Goal: Task Accomplishment & Management: Use online tool/utility

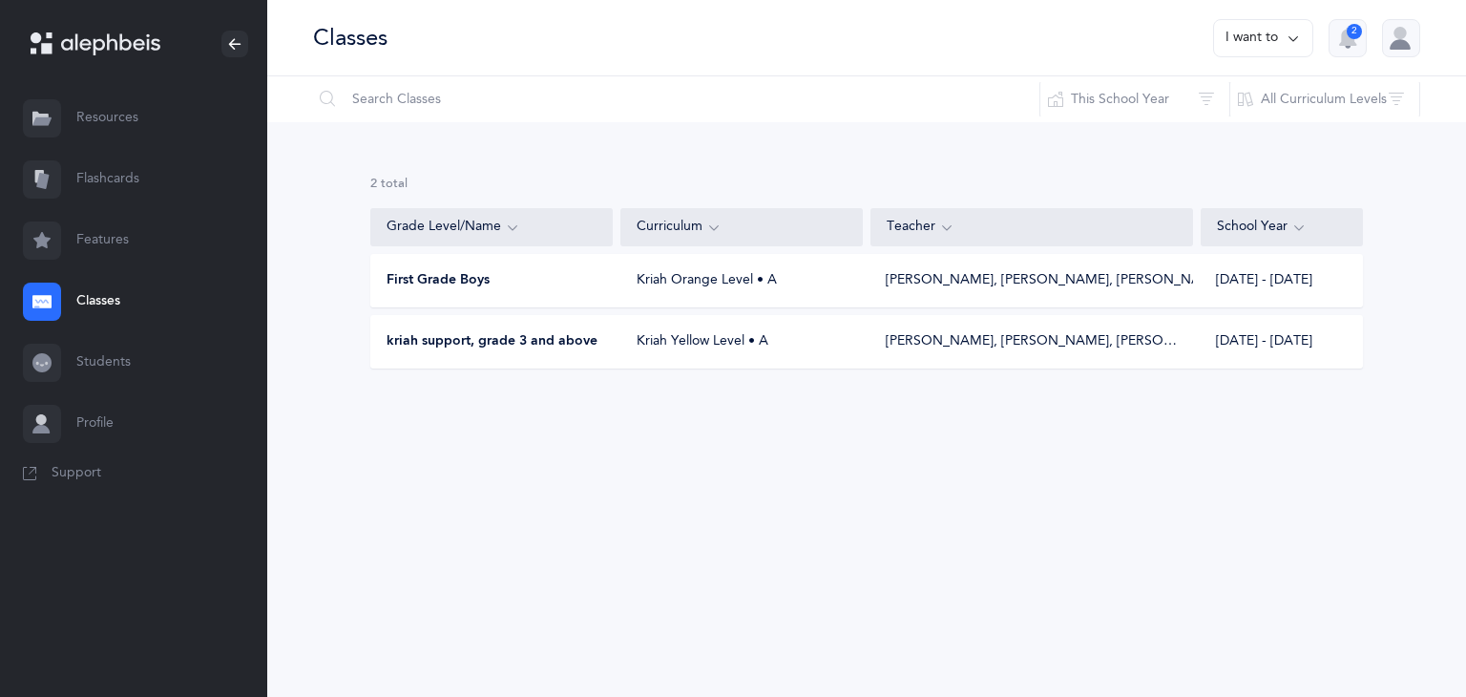
click at [82, 185] on link "Flashcards" at bounding box center [133, 179] width 267 height 61
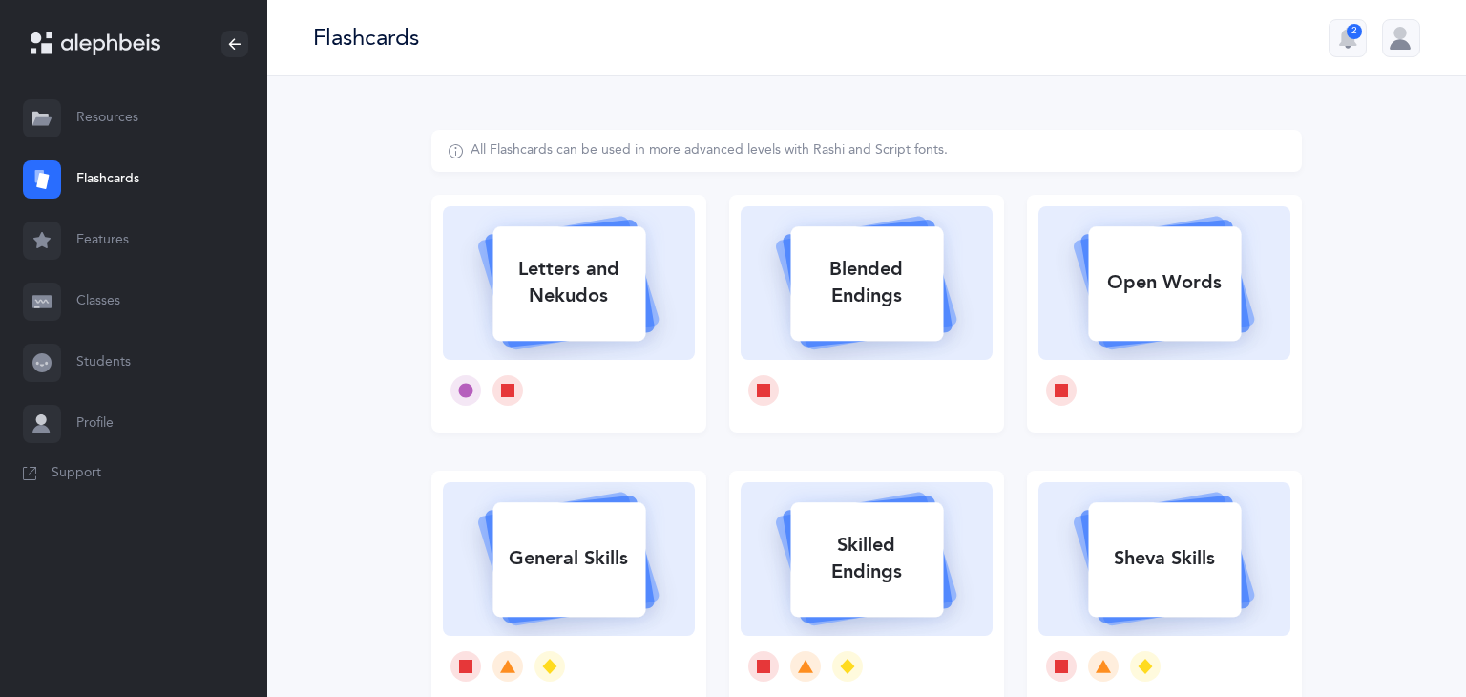
click at [586, 299] on div "Letters and Nekudos" at bounding box center [568, 282] width 153 height 76
select select "27"
select select "single"
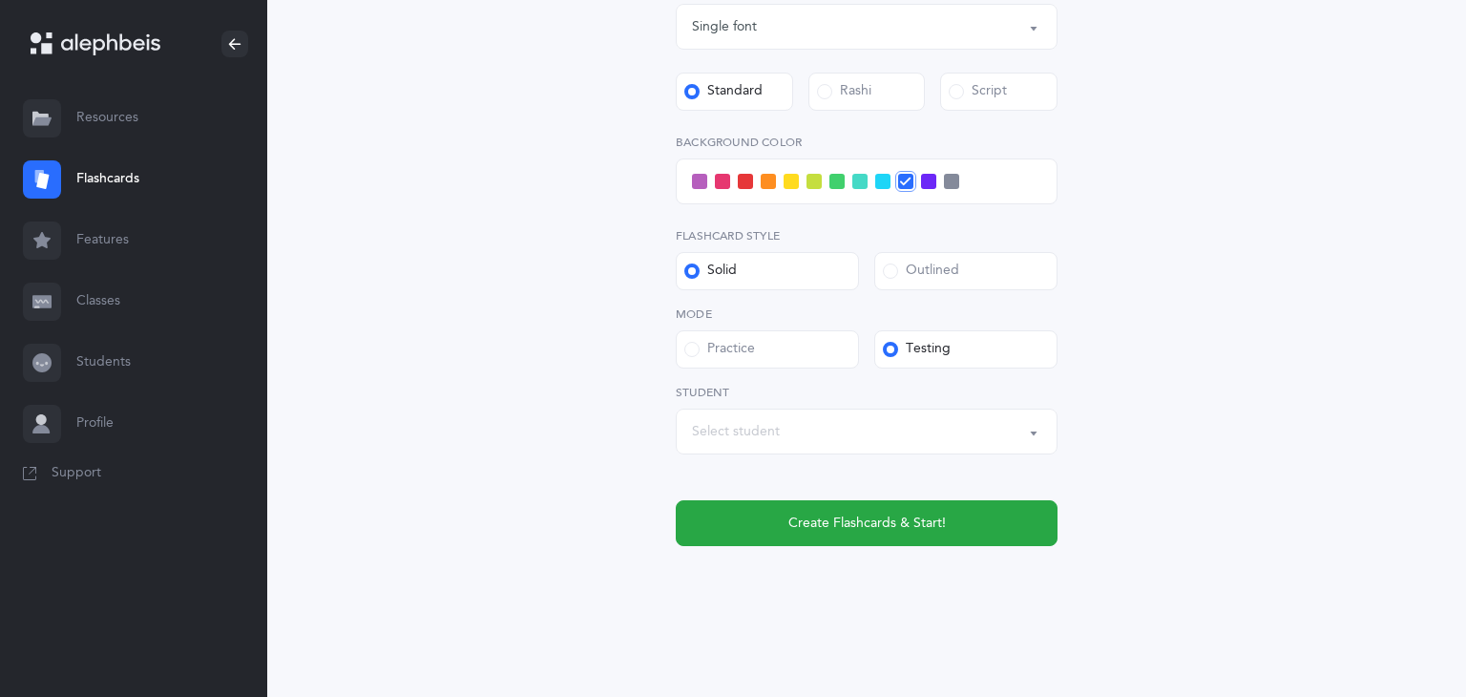
scroll to position [734, 0]
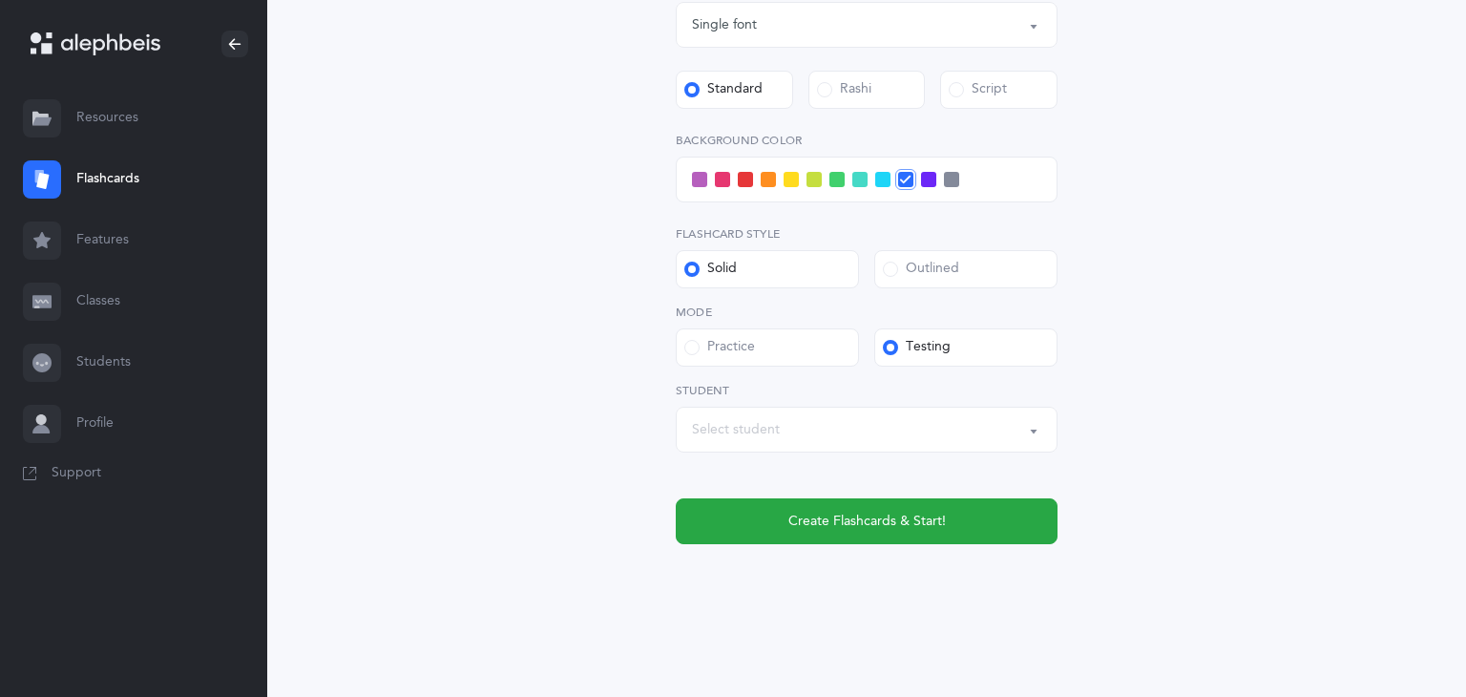
click at [998, 423] on div "Select student" at bounding box center [866, 429] width 349 height 32
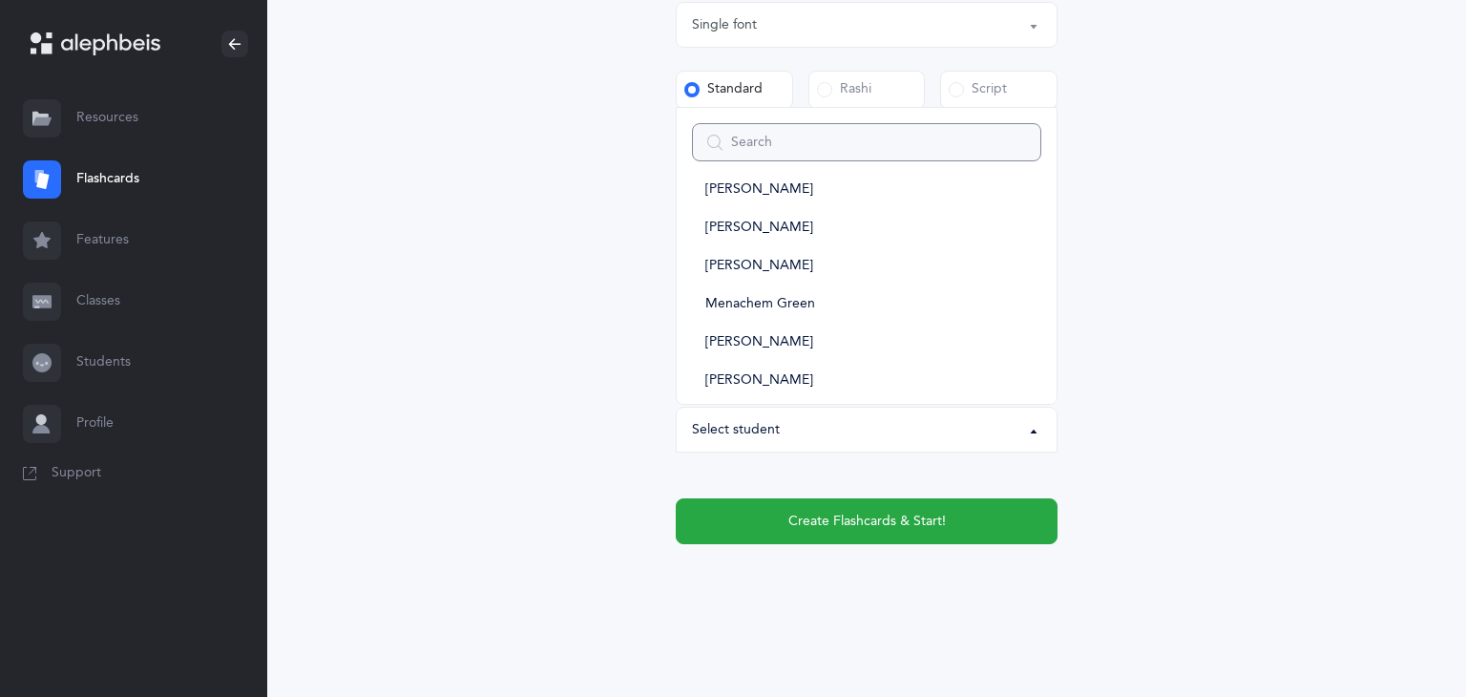
scroll to position [137, 0]
click at [796, 303] on span "Menachem Green" at bounding box center [760, 302] width 110 height 17
select select "11509"
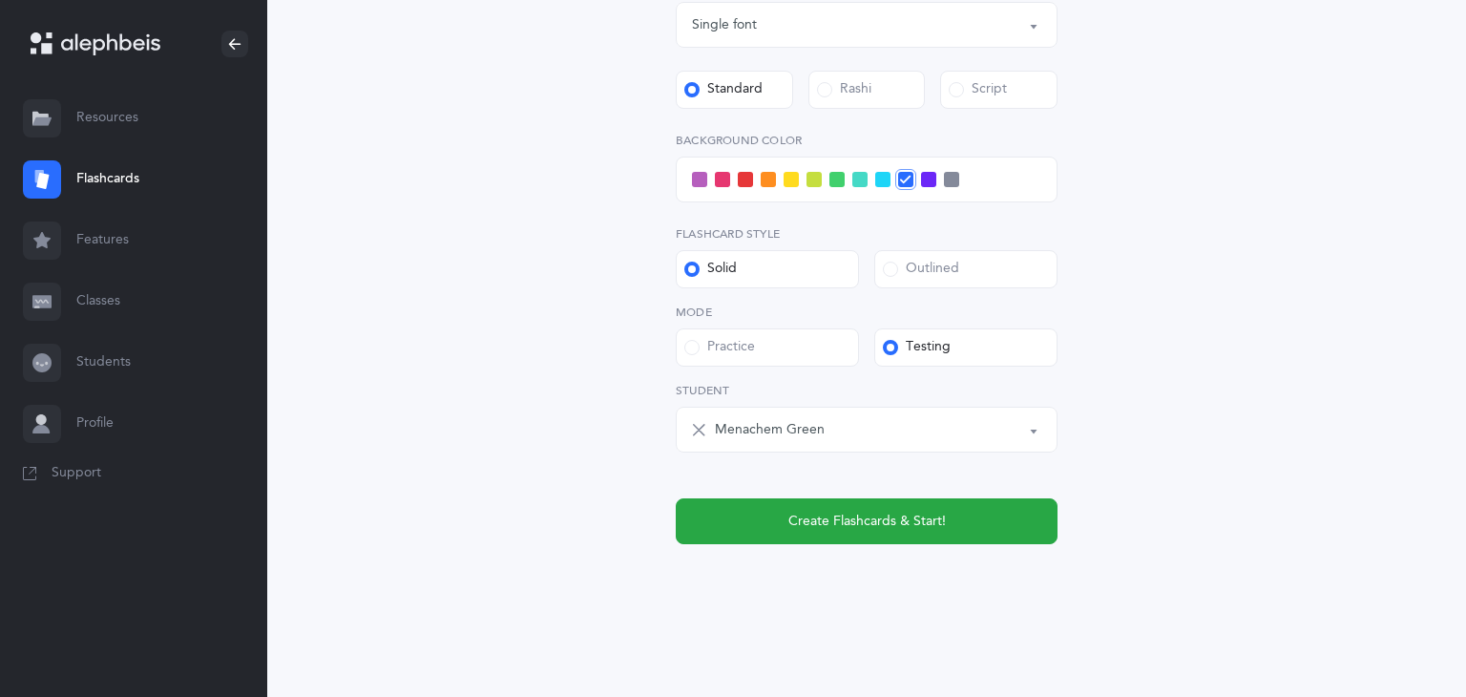
click at [953, 177] on span at bounding box center [951, 179] width 15 height 15
click at [0, 0] on input "checkbox" at bounding box center [0, 0] width 0 height 0
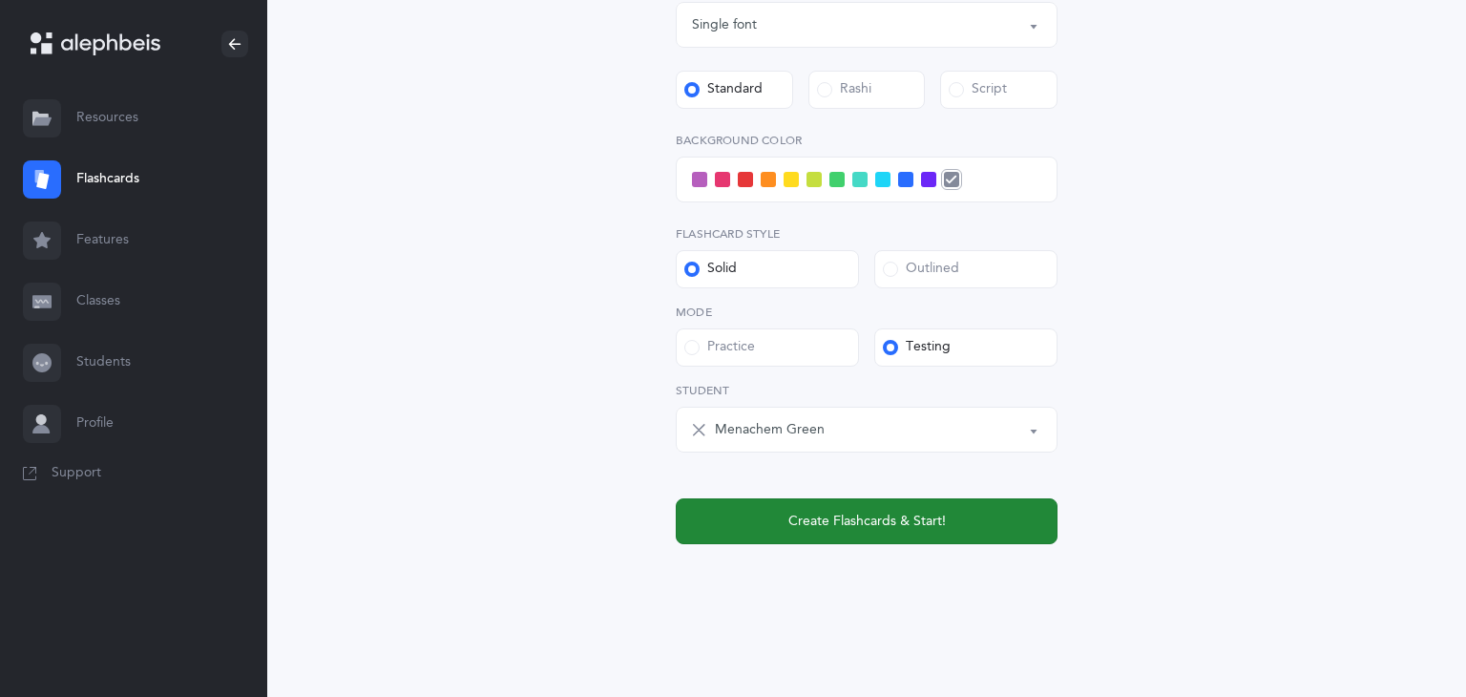
click at [939, 532] on button "Create Flashcards & Start!" at bounding box center [867, 521] width 382 height 46
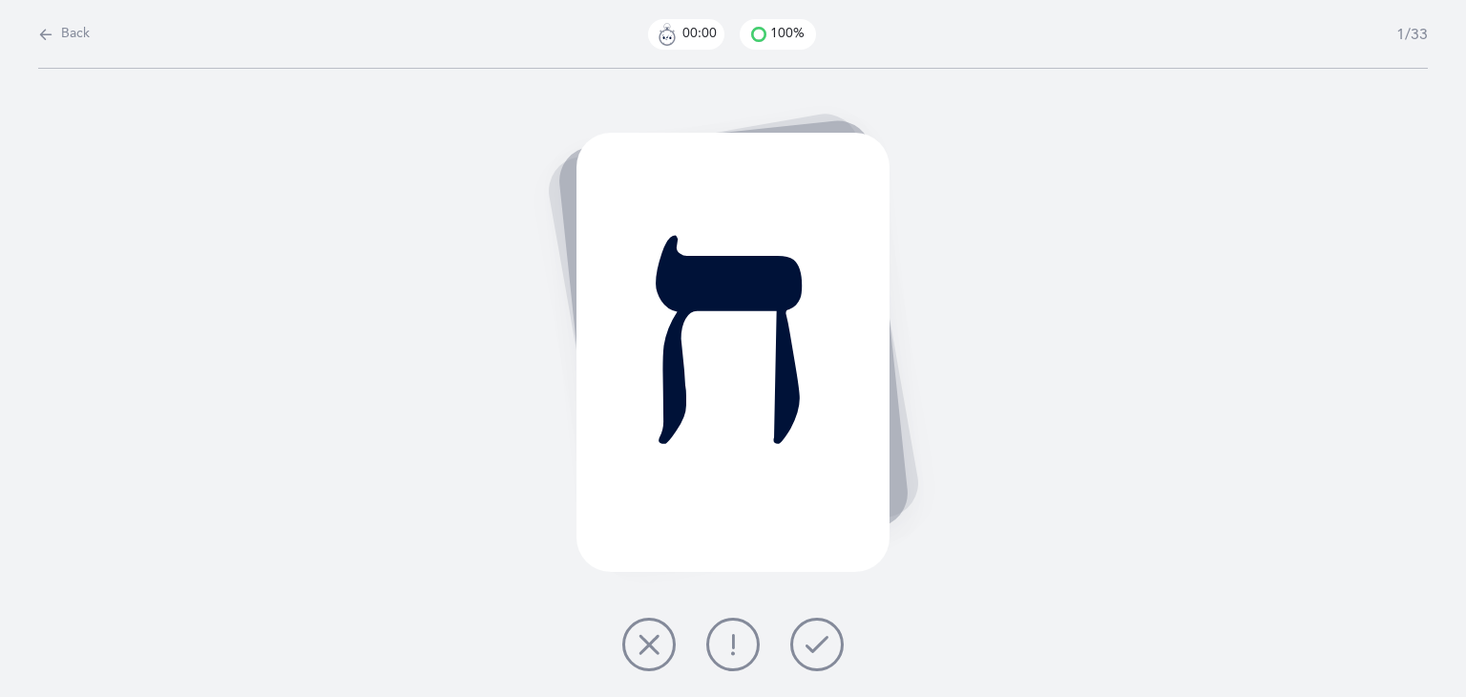
scroll to position [0, 0]
click at [808, 630] on button at bounding box center [816, 643] width 53 height 53
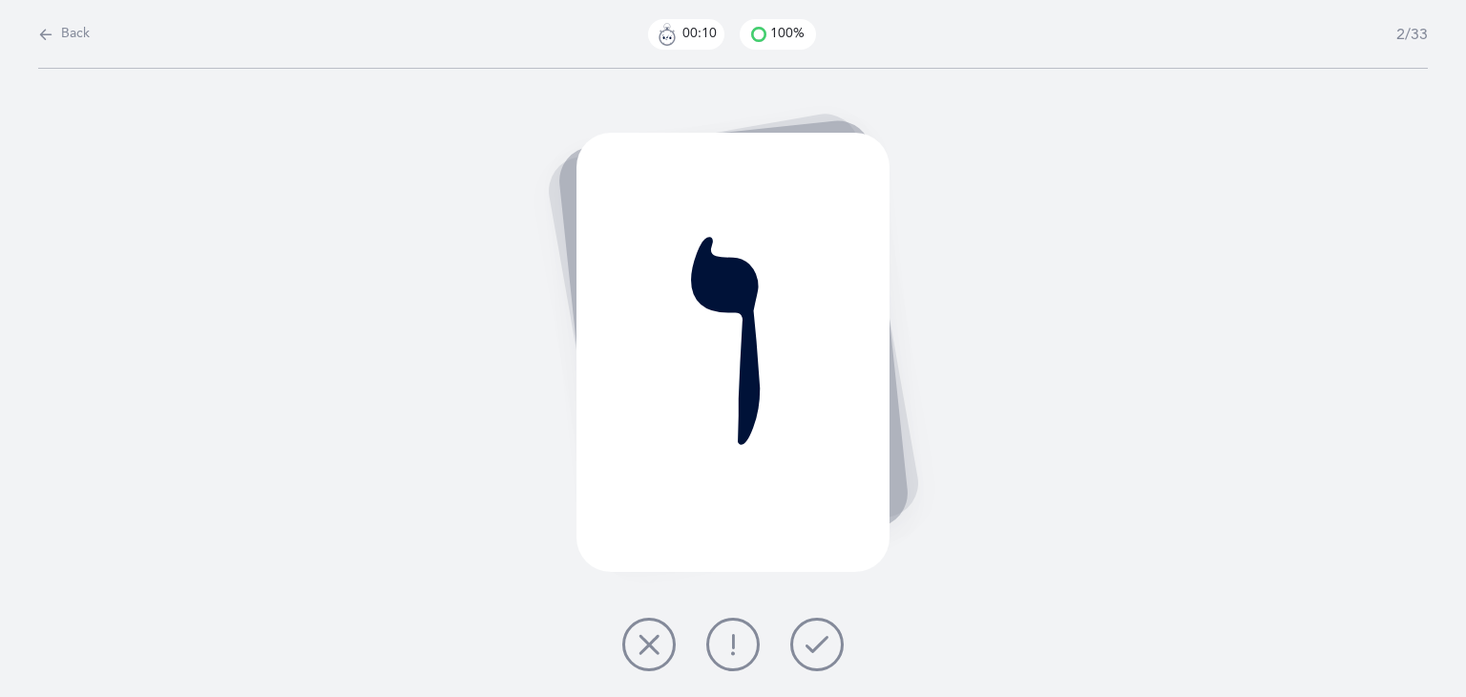
click at [828, 643] on button at bounding box center [816, 643] width 53 height 53
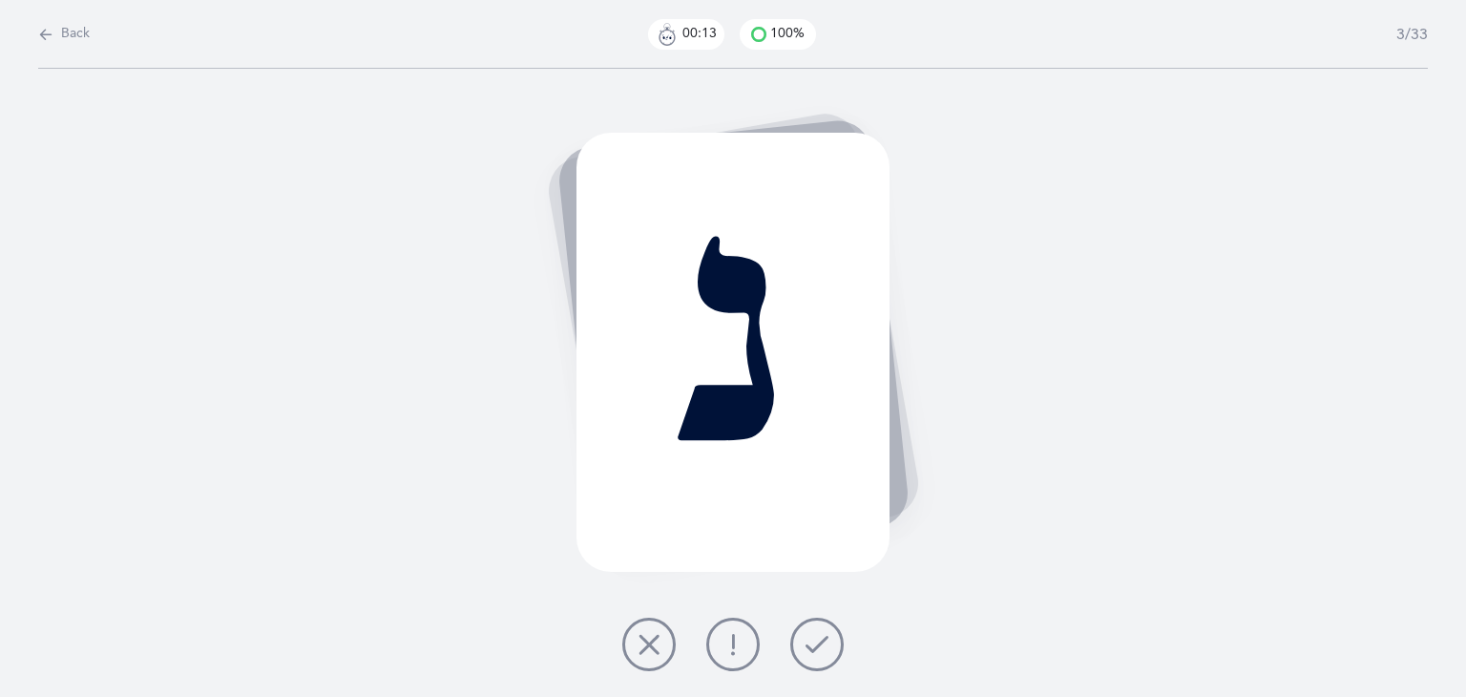
click at [832, 632] on button at bounding box center [816, 643] width 53 height 53
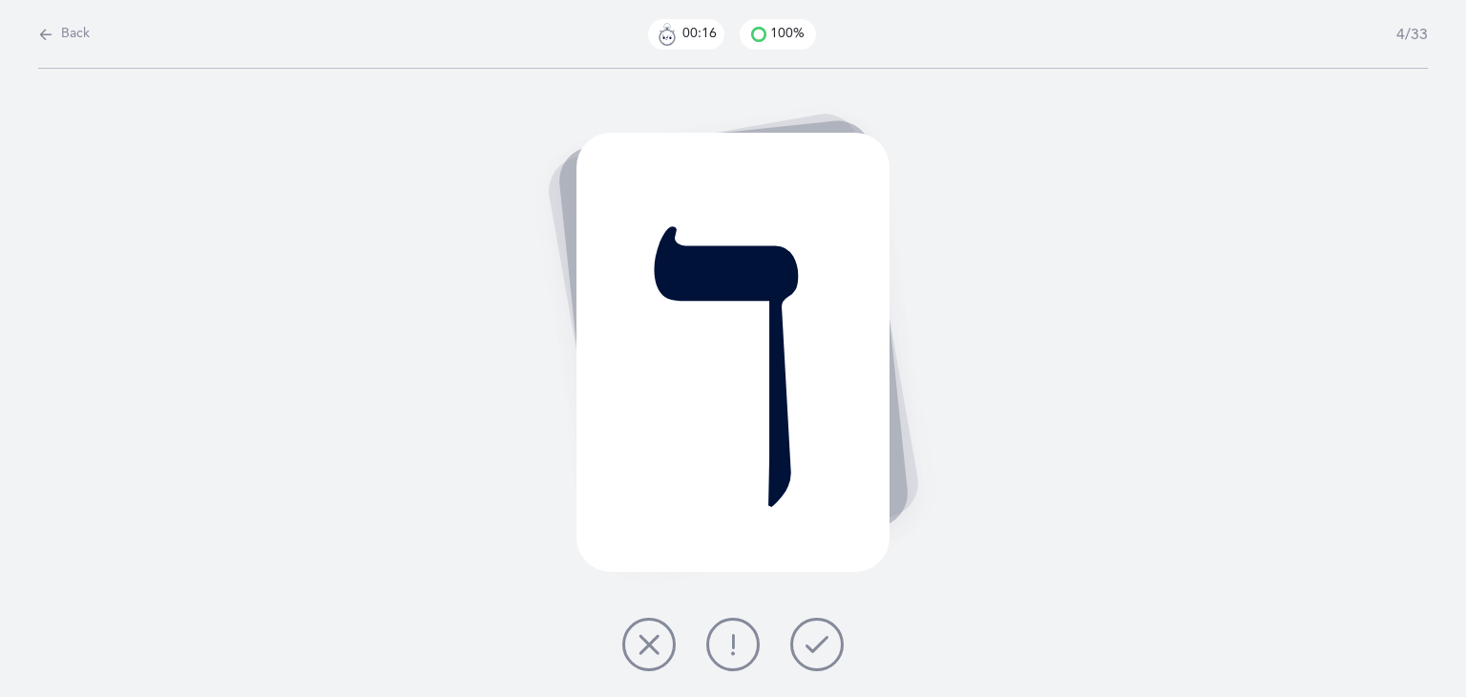
click at [710, 633] on button at bounding box center [732, 643] width 53 height 53
click at [818, 644] on icon at bounding box center [816, 644] width 23 height 23
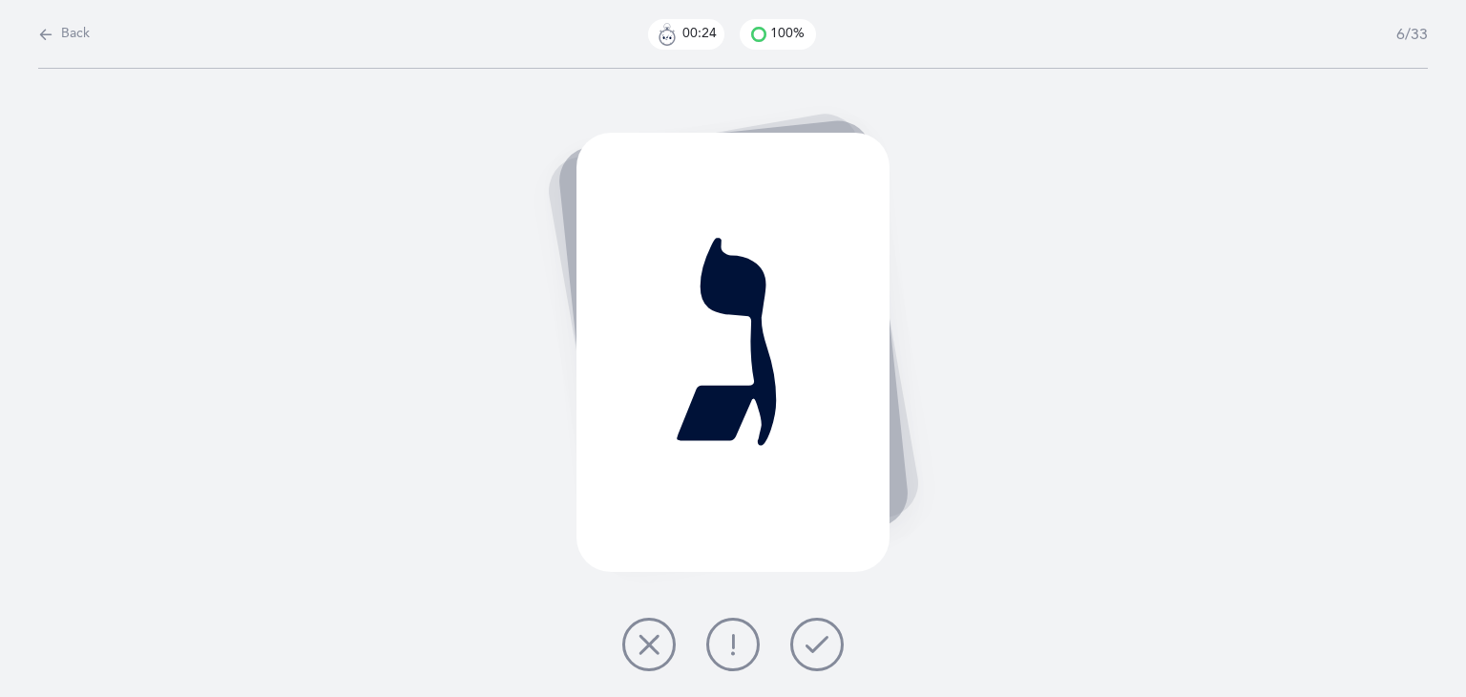
click at [833, 637] on button at bounding box center [816, 643] width 53 height 53
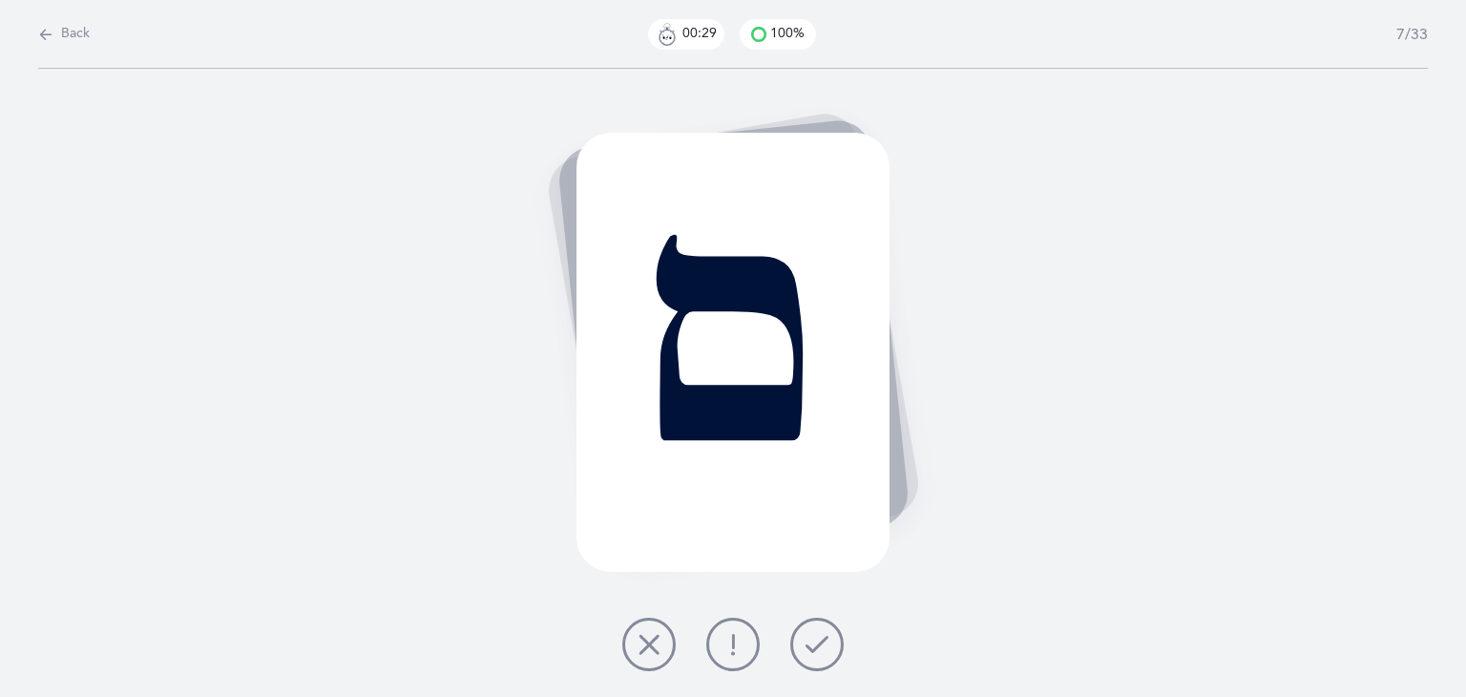
click at [720, 653] on button at bounding box center [732, 643] width 53 height 53
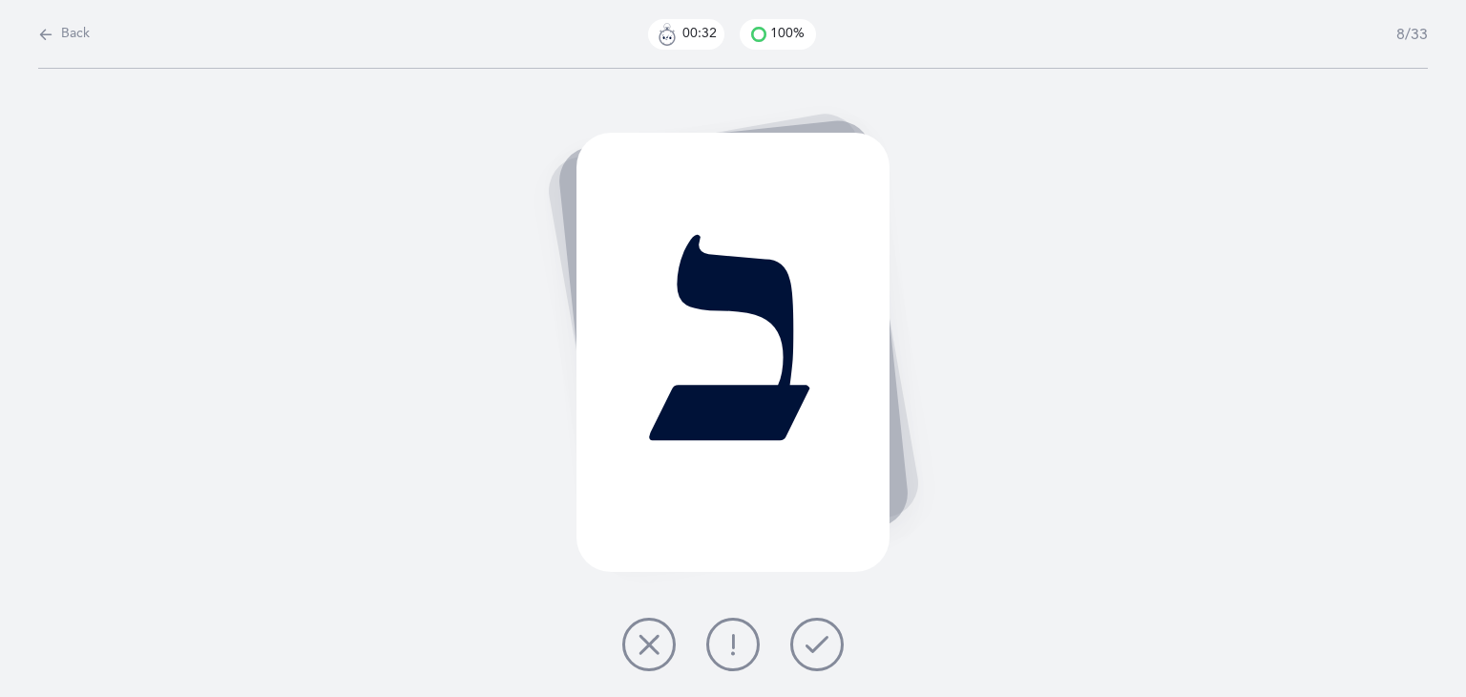
click at [824, 645] on icon at bounding box center [816, 644] width 23 height 23
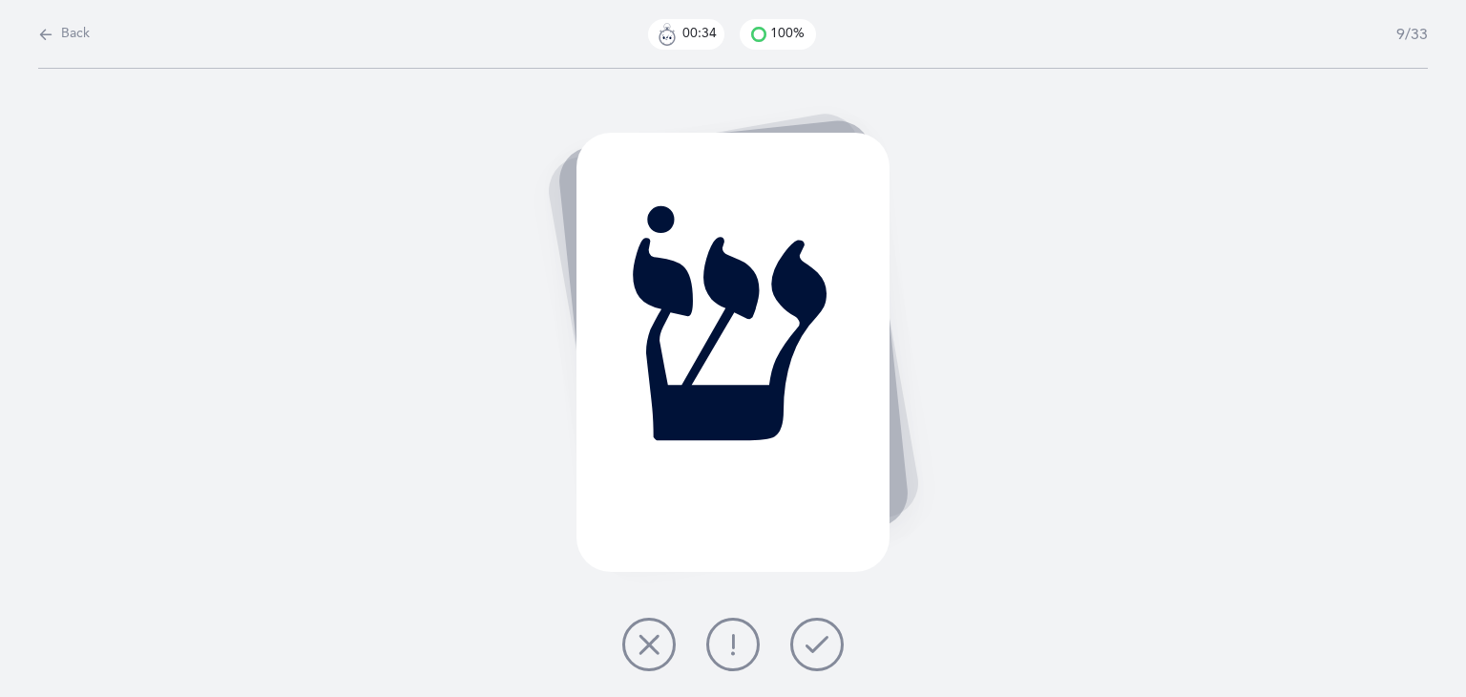
click at [824, 645] on icon at bounding box center [816, 644] width 23 height 23
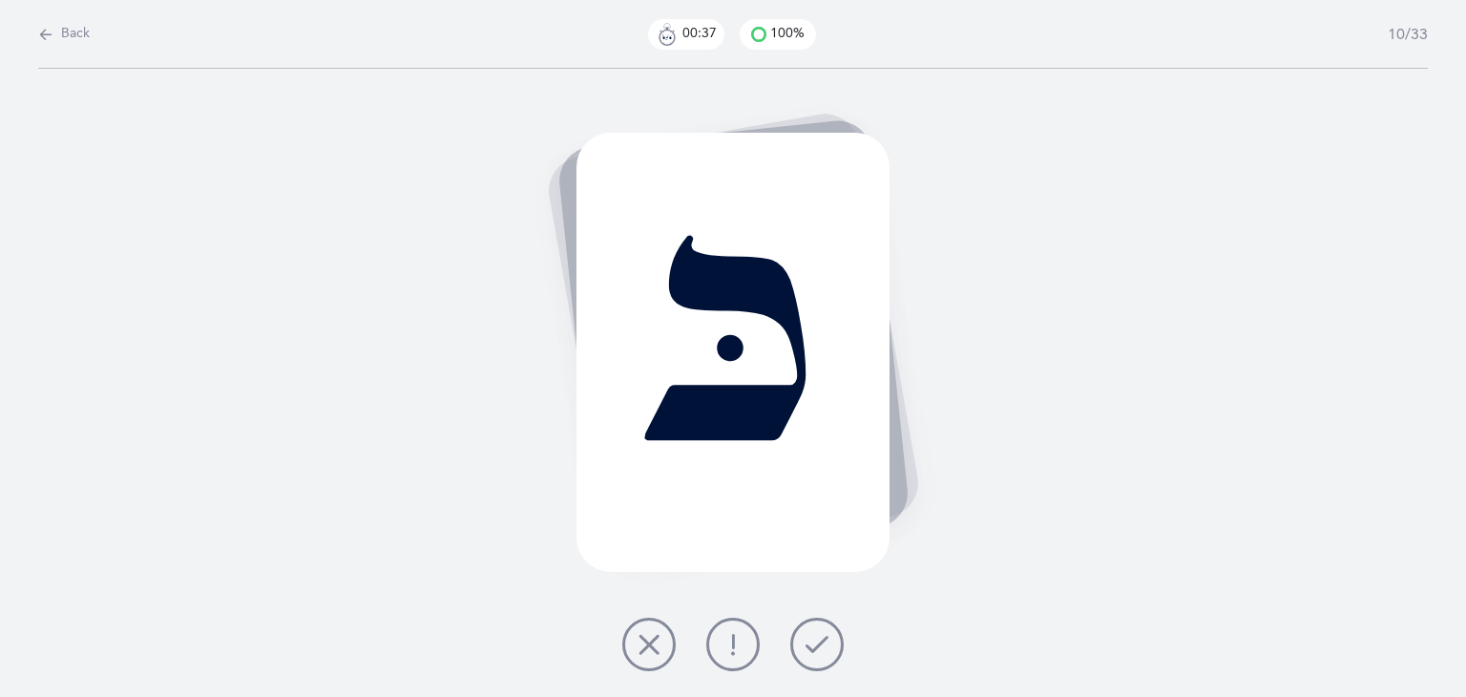
click at [824, 645] on icon at bounding box center [816, 644] width 23 height 23
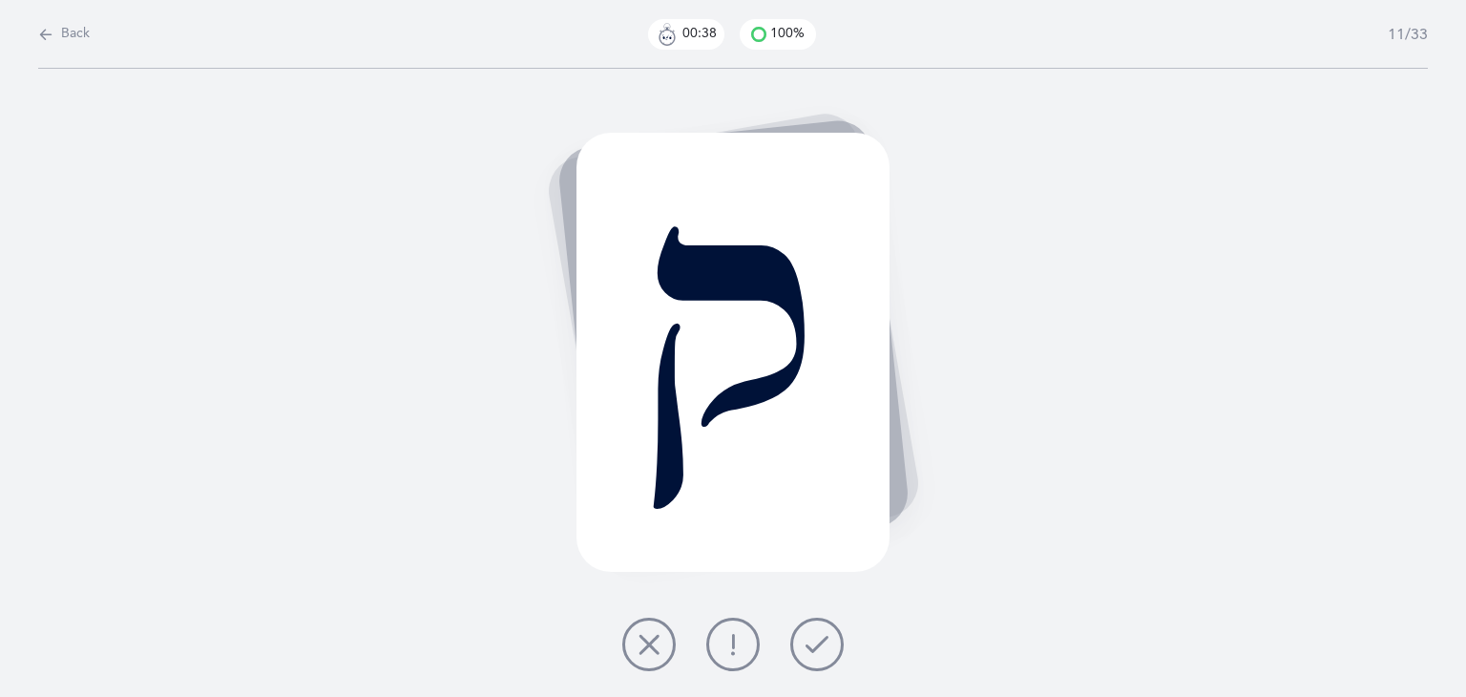
click at [824, 645] on icon at bounding box center [816, 644] width 23 height 23
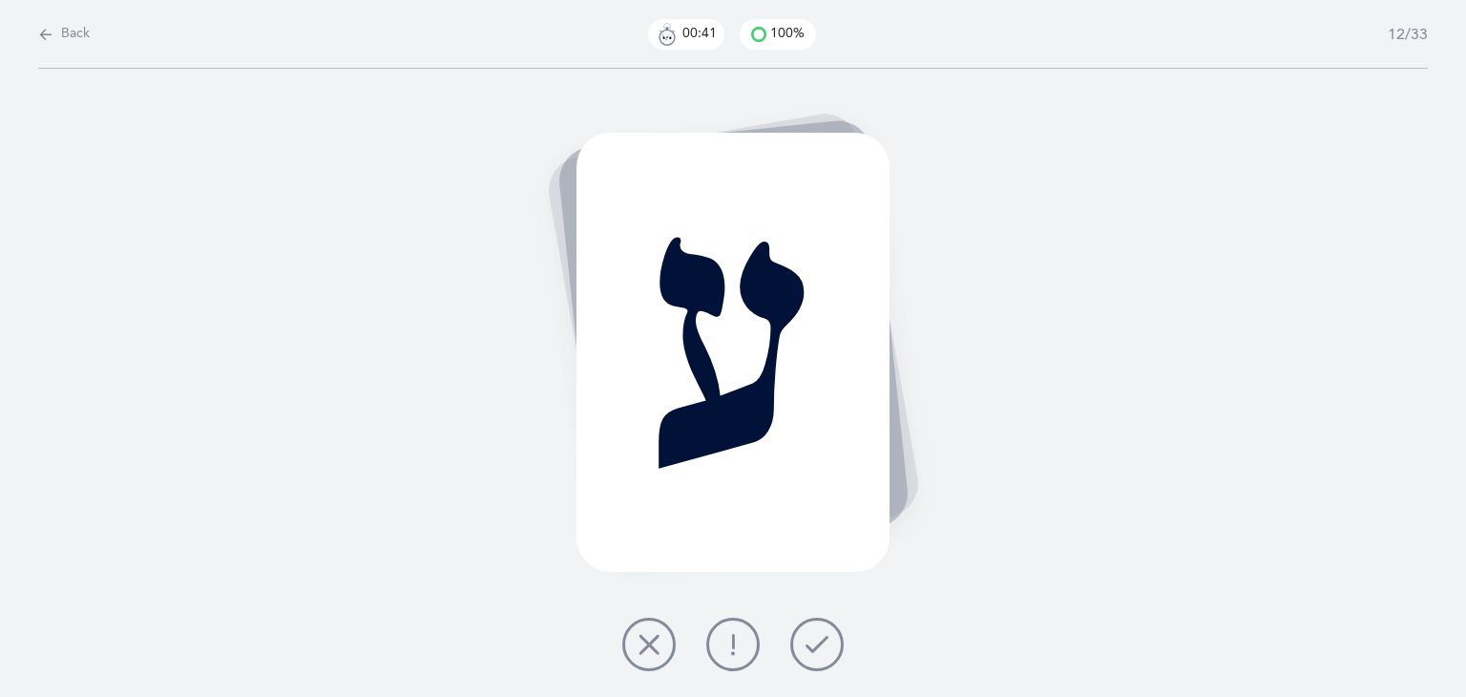
click at [824, 645] on icon at bounding box center [816, 644] width 23 height 23
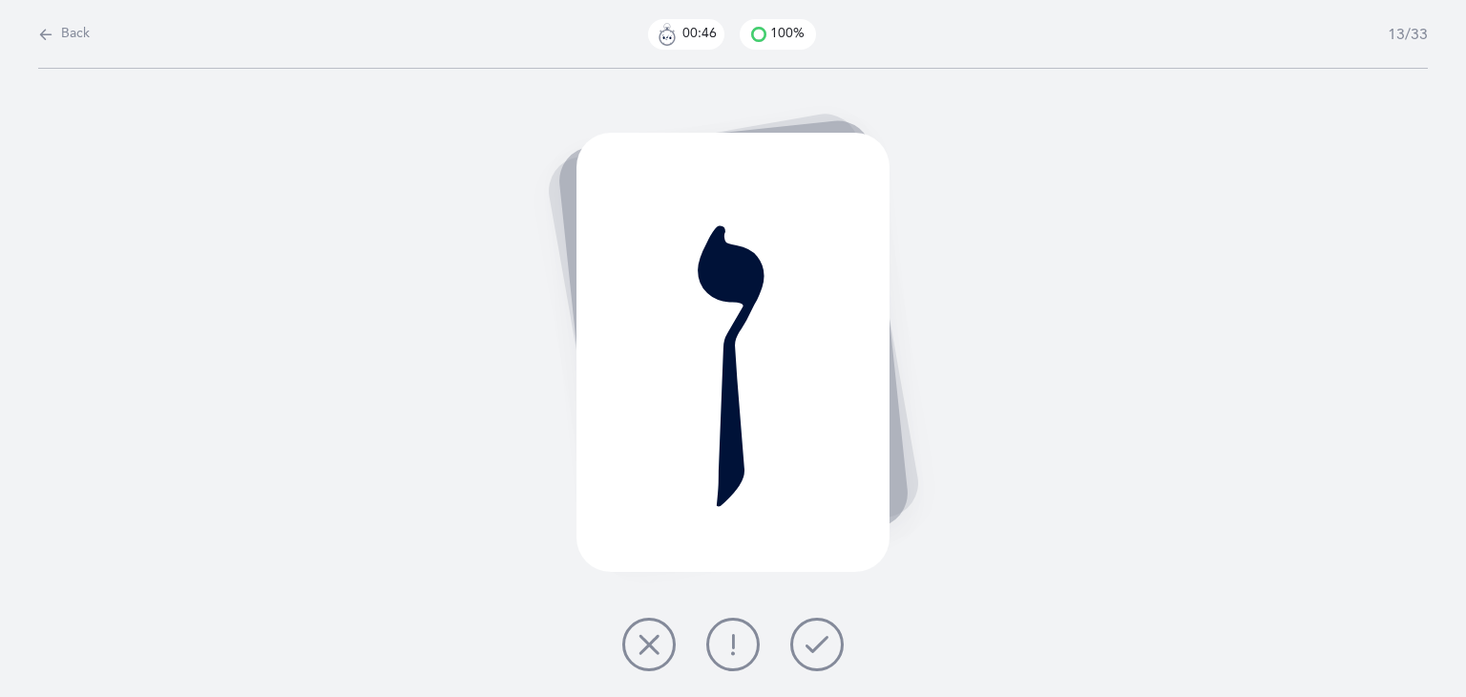
click at [826, 645] on icon at bounding box center [816, 644] width 23 height 23
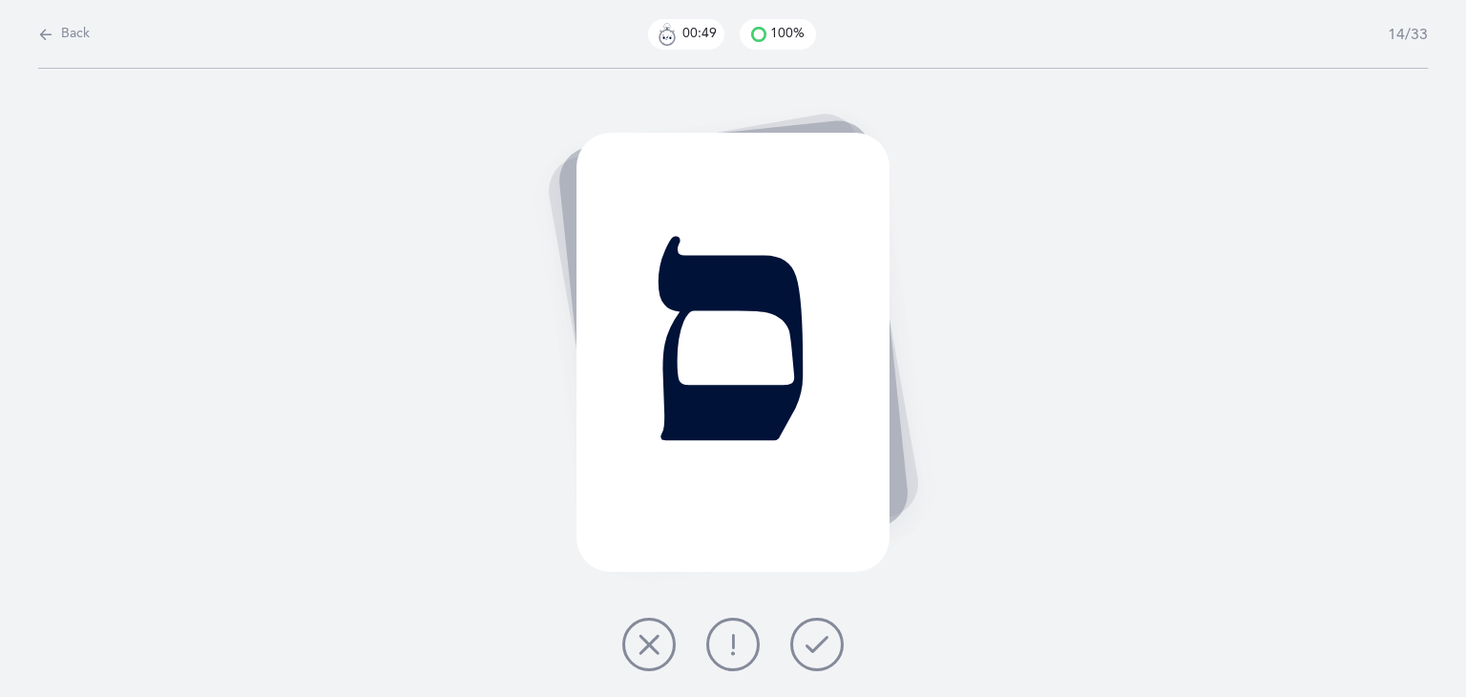
click at [825, 645] on icon at bounding box center [816, 644] width 23 height 23
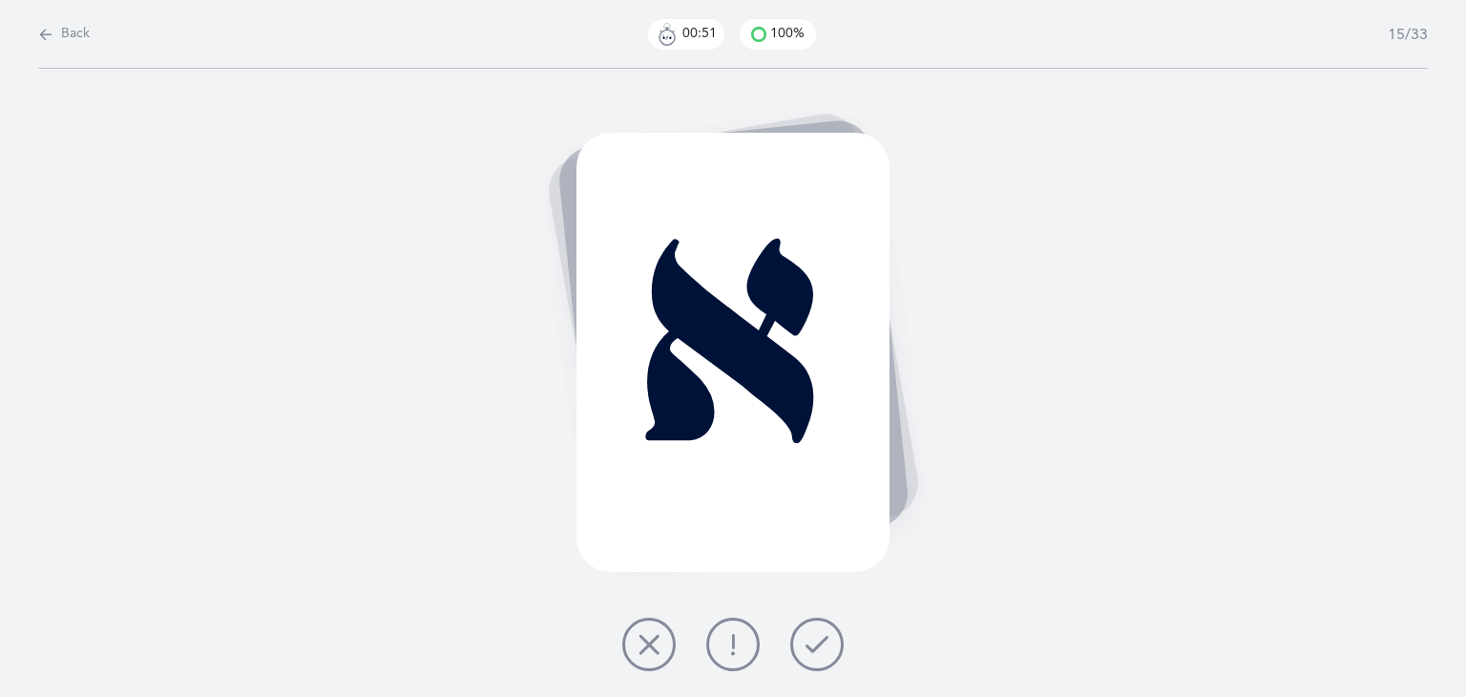
click at [828, 630] on button at bounding box center [816, 643] width 53 height 53
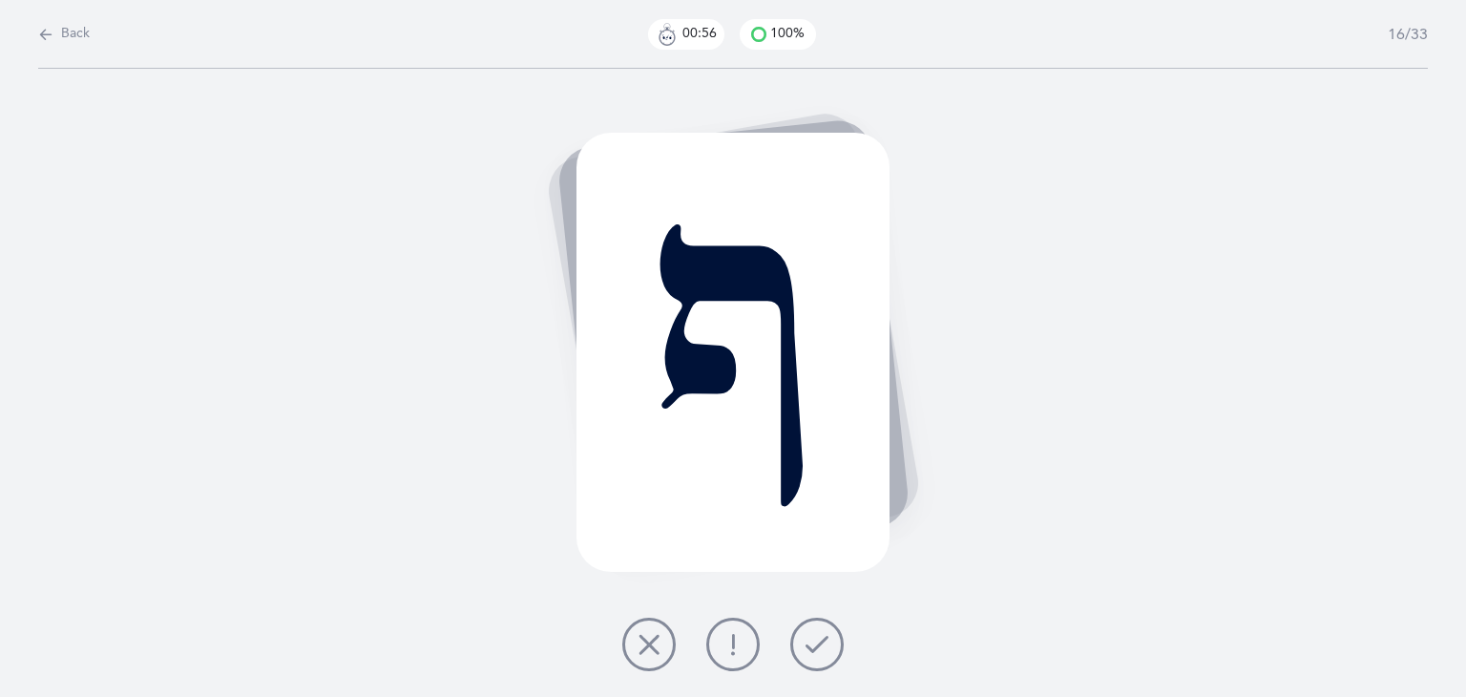
click at [824, 643] on icon at bounding box center [816, 644] width 23 height 23
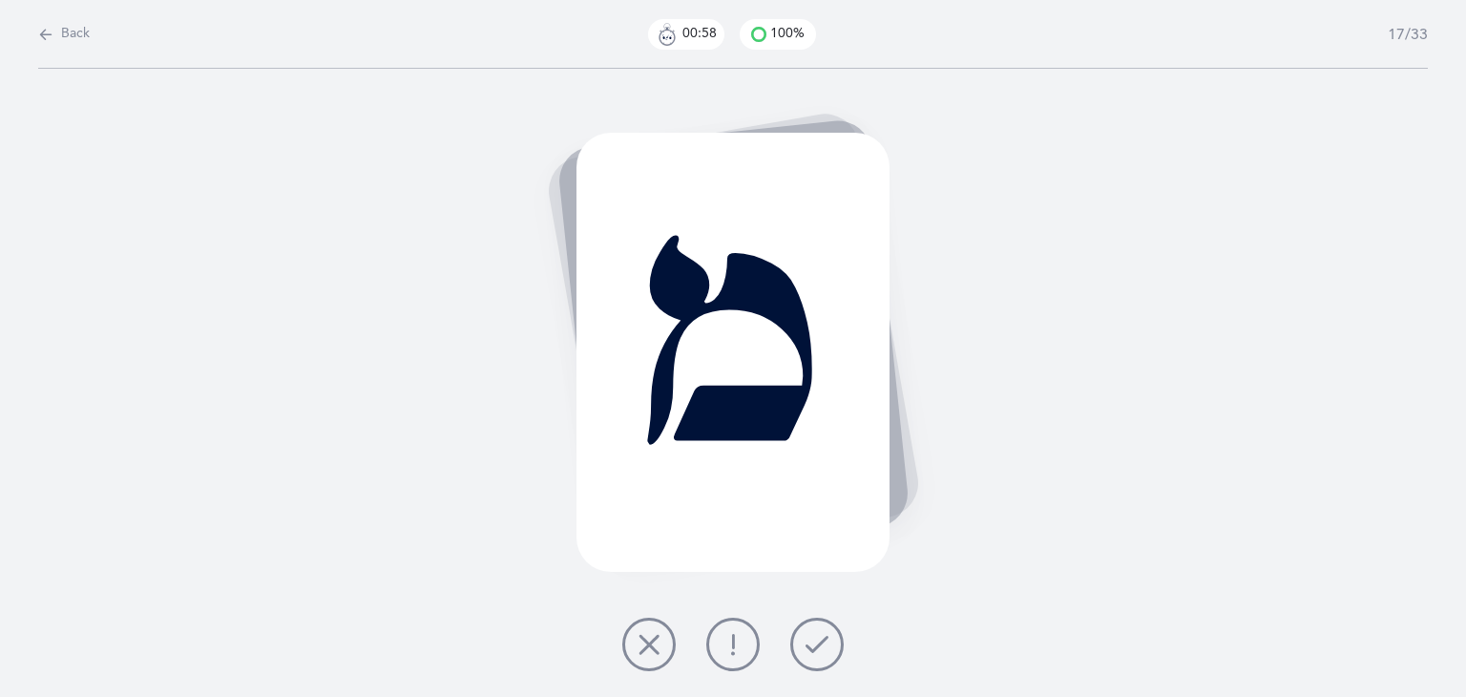
click at [837, 637] on button at bounding box center [816, 643] width 53 height 53
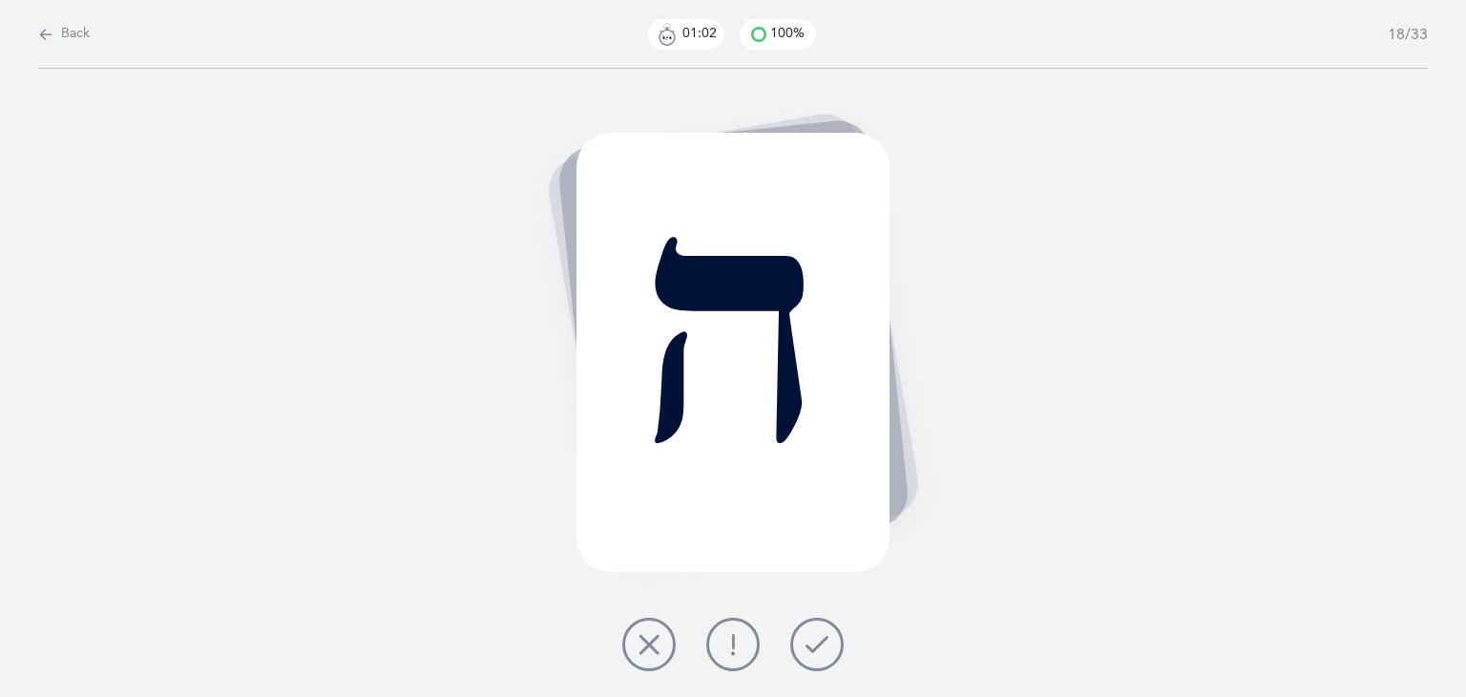
click at [816, 645] on icon at bounding box center [816, 644] width 23 height 23
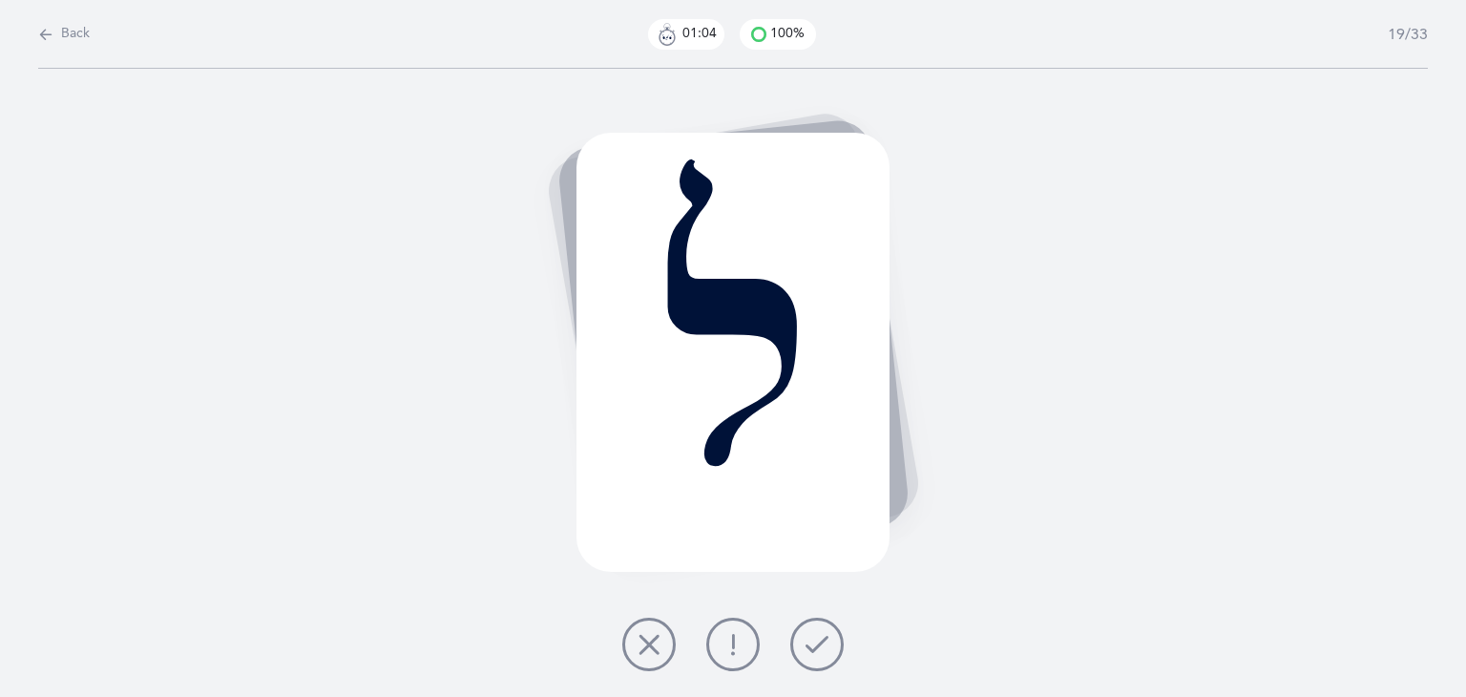
click at [826, 641] on icon at bounding box center [816, 644] width 23 height 23
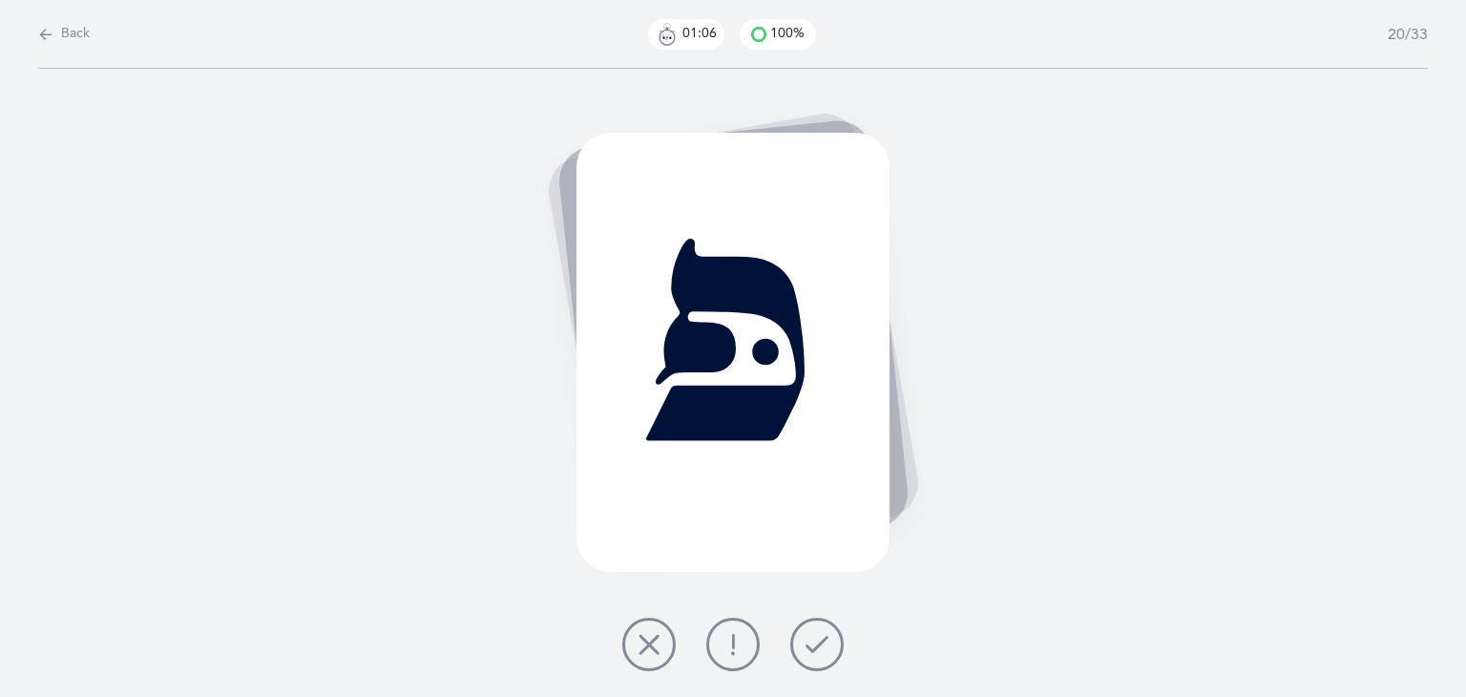
click at [824, 633] on icon at bounding box center [816, 644] width 23 height 23
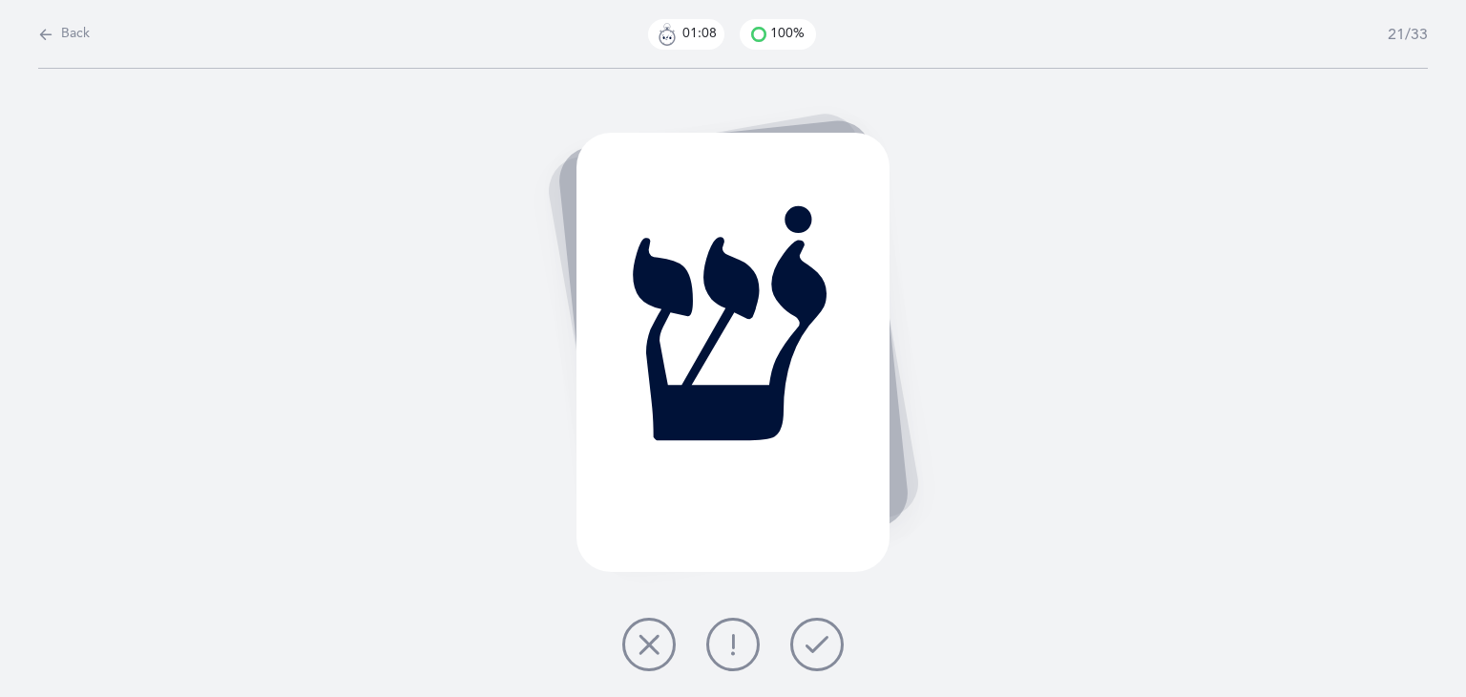
click at [824, 633] on icon at bounding box center [816, 644] width 23 height 23
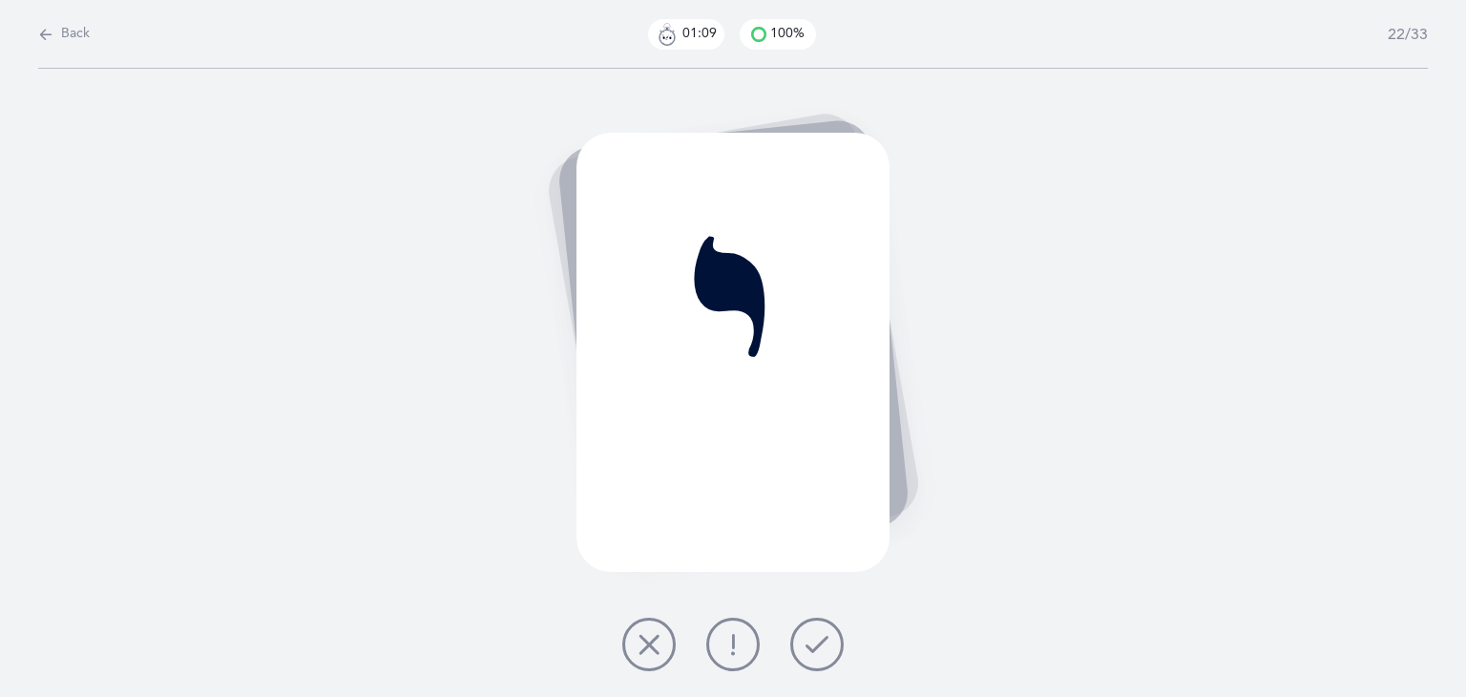
click at [824, 633] on icon at bounding box center [816, 644] width 23 height 23
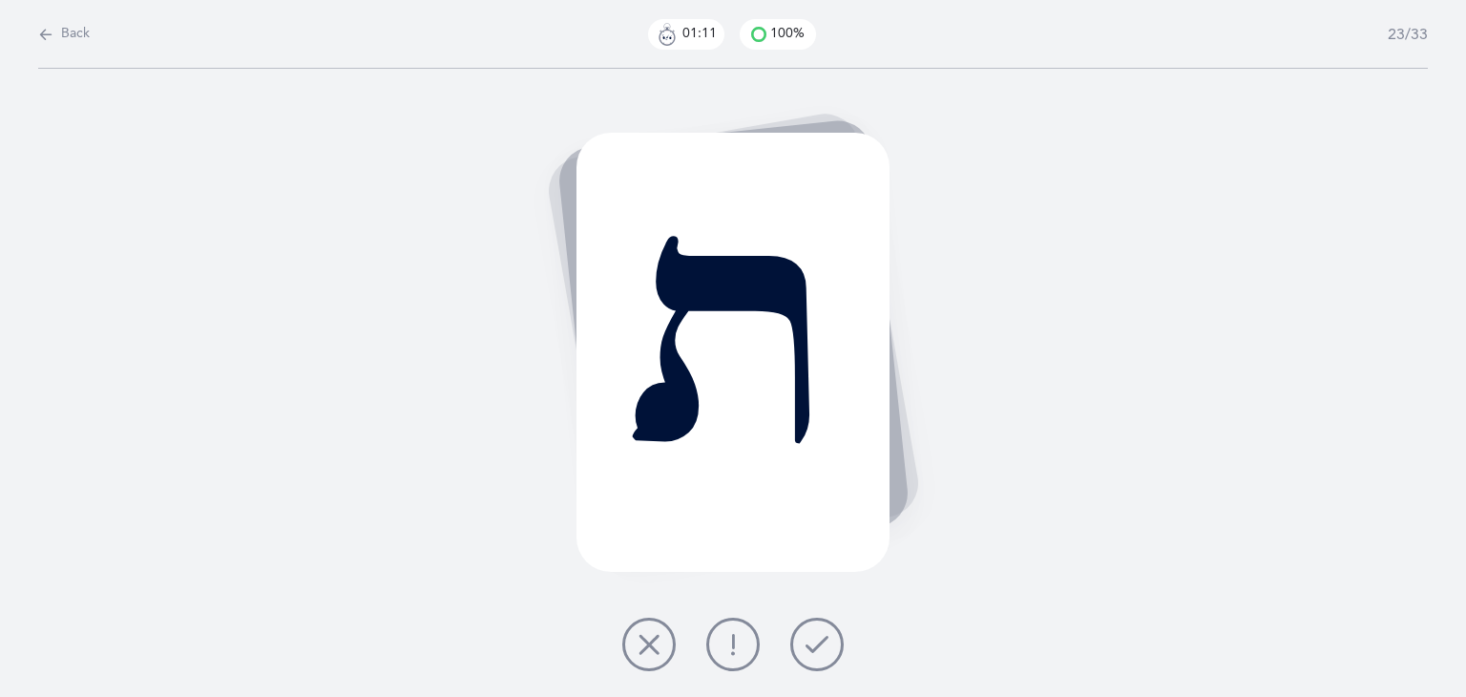
click at [824, 633] on icon at bounding box center [816, 644] width 23 height 23
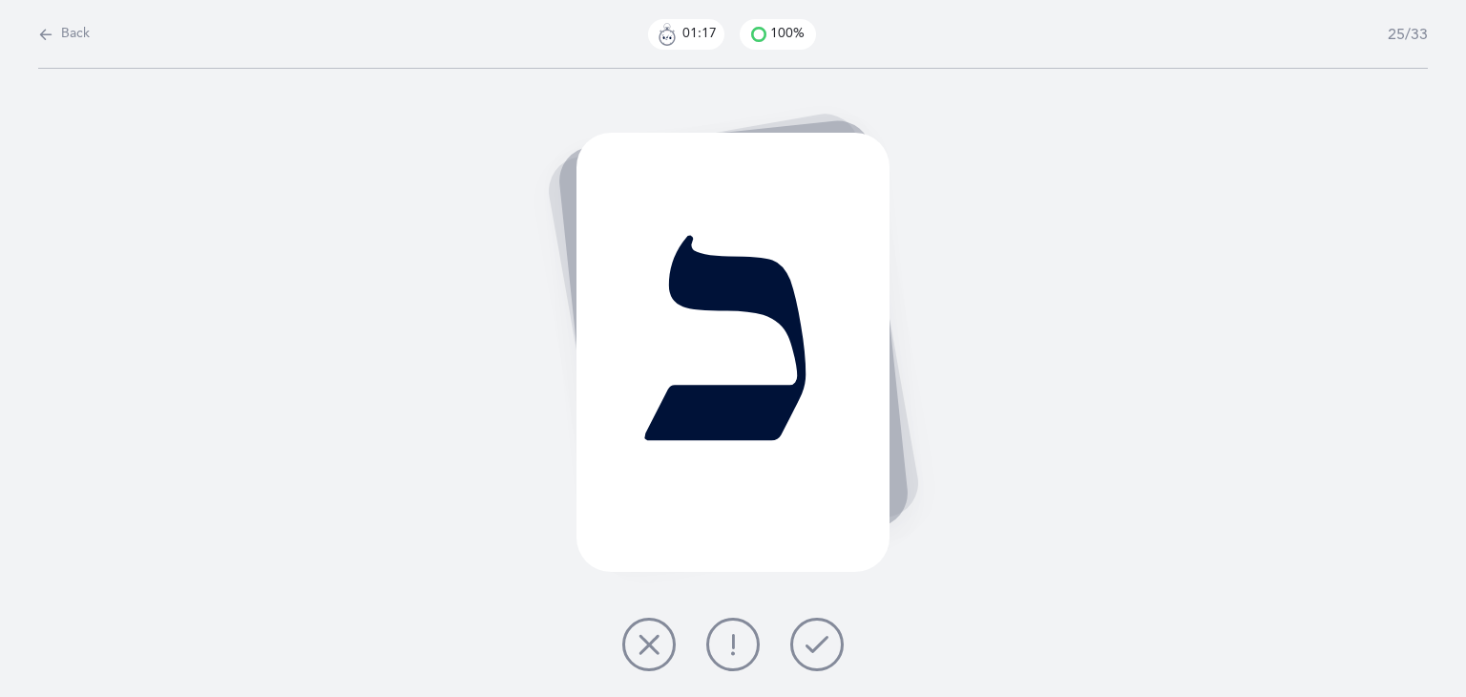
click at [738, 640] on icon at bounding box center [732, 644] width 23 height 23
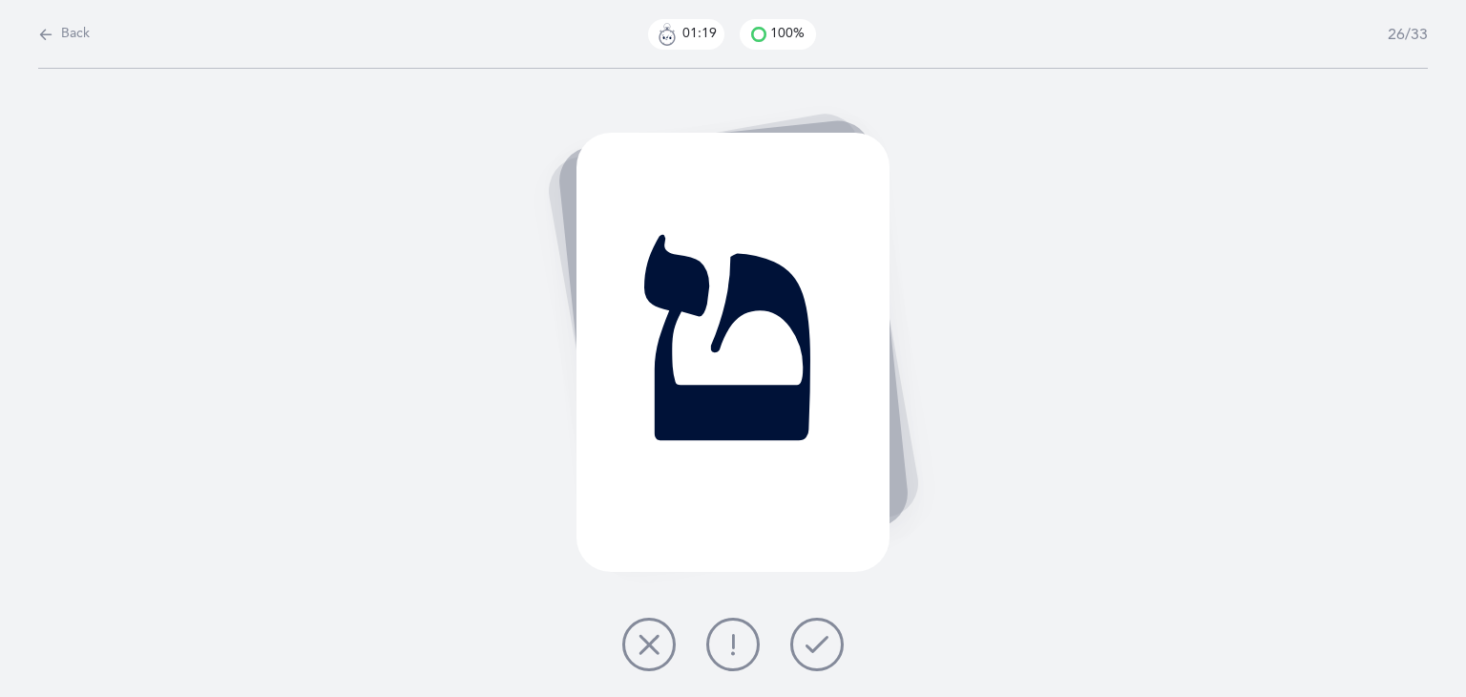
click at [820, 642] on icon at bounding box center [816, 644] width 23 height 23
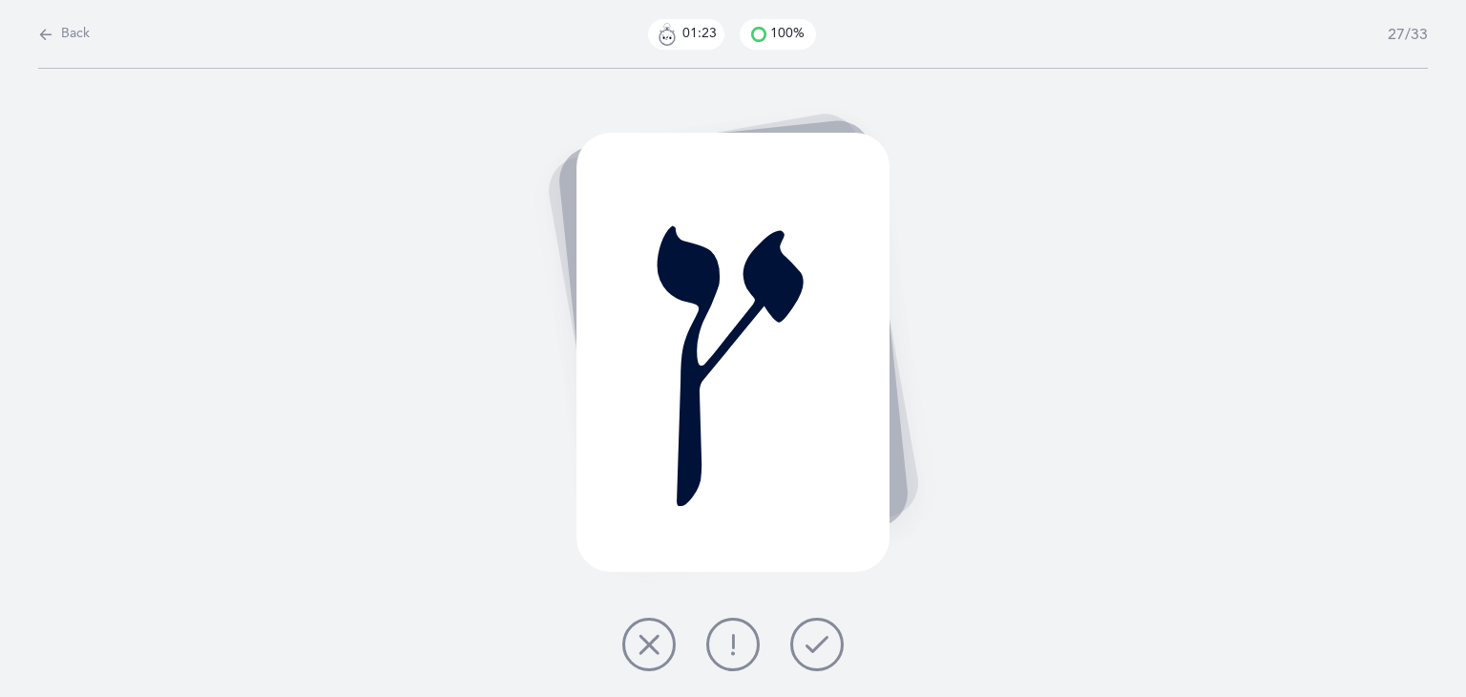
click at [820, 642] on icon at bounding box center [816, 644] width 23 height 23
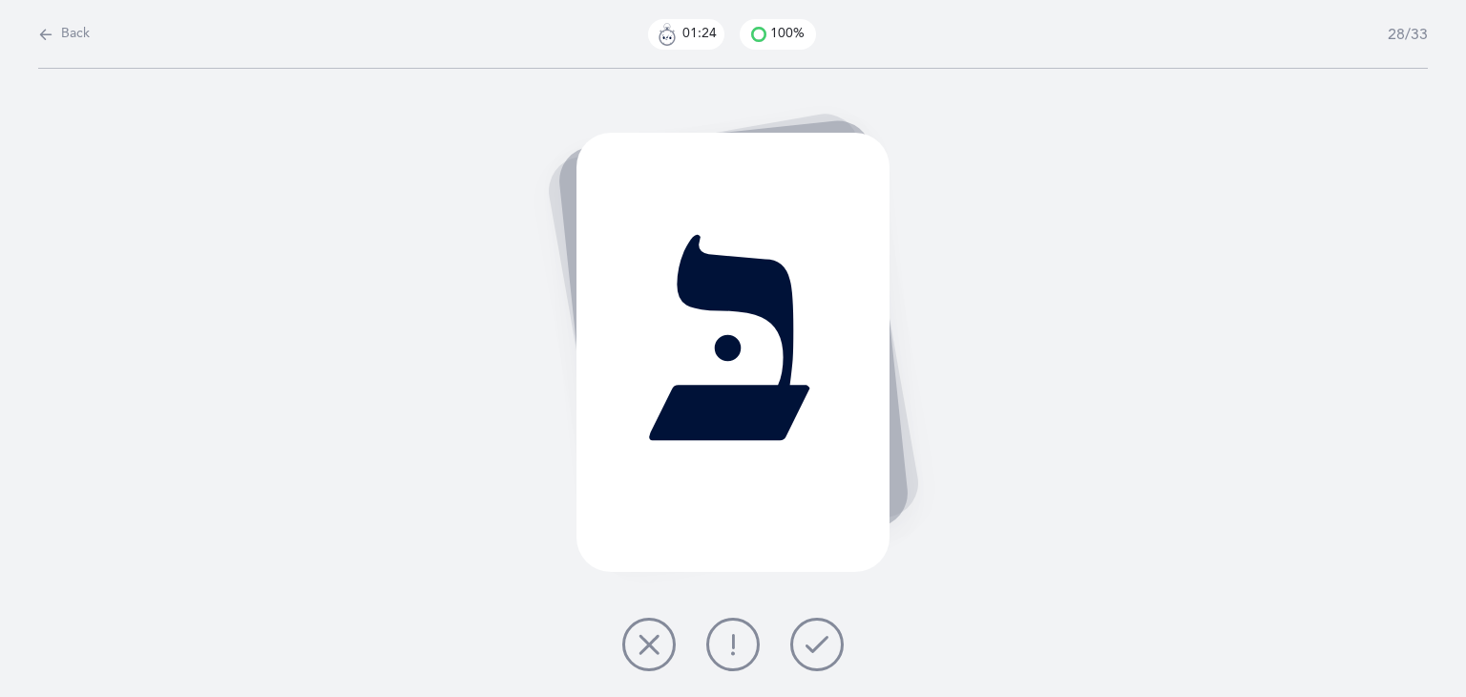
click at [820, 642] on icon at bounding box center [816, 644] width 23 height 23
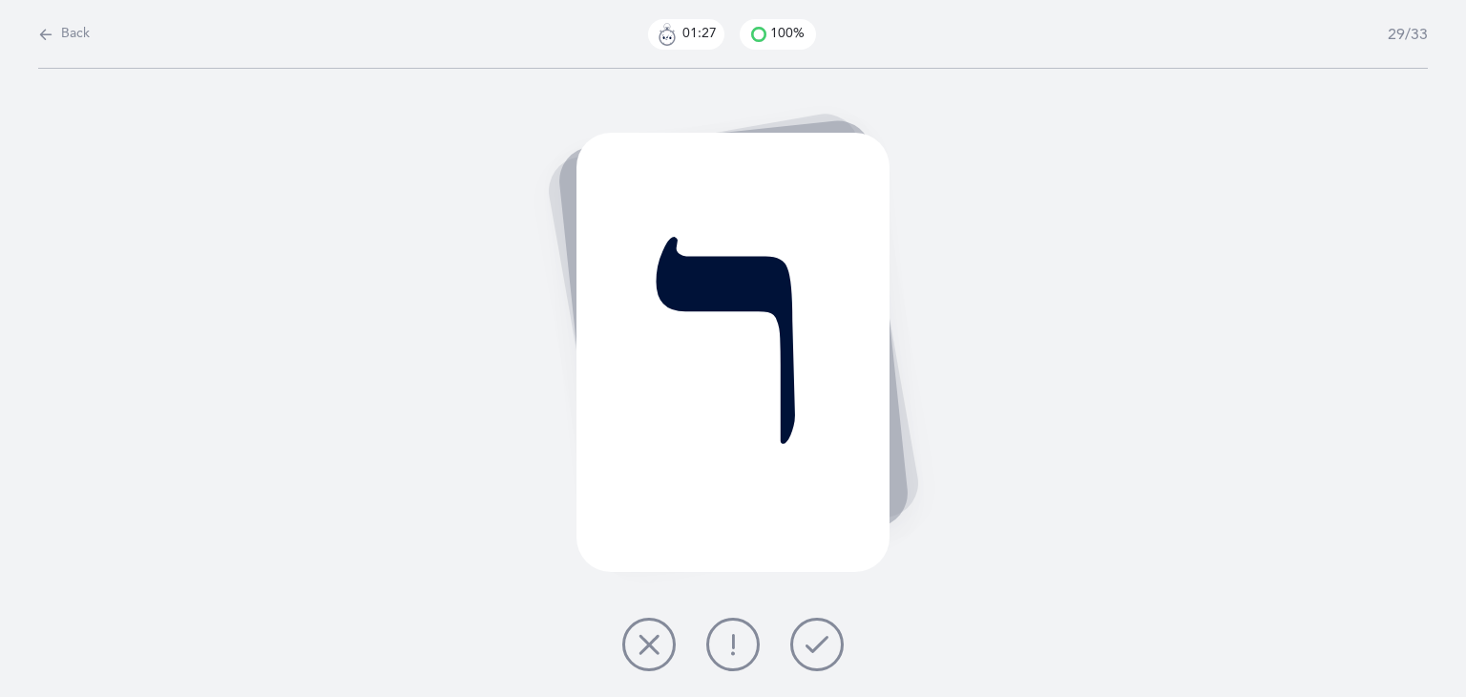
click at [820, 642] on icon at bounding box center [816, 644] width 23 height 23
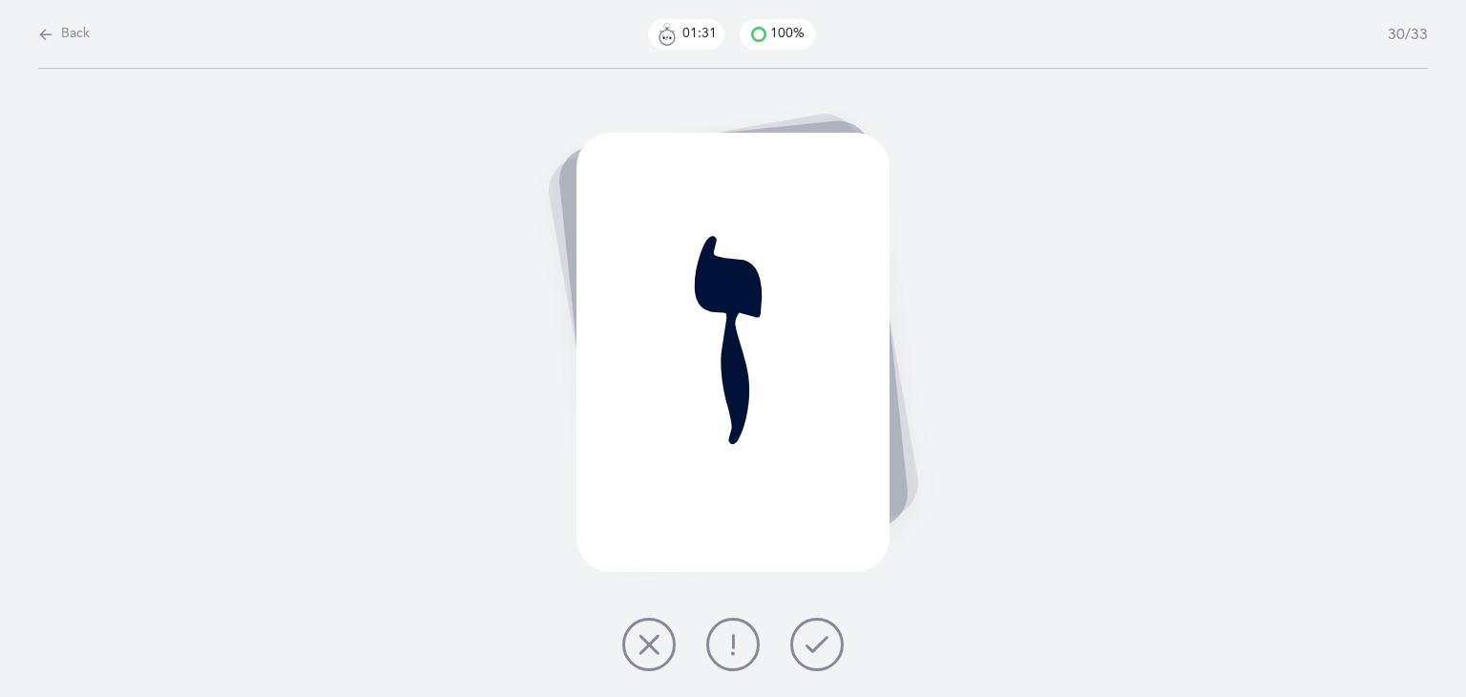
click at [820, 642] on icon at bounding box center [816, 644] width 23 height 23
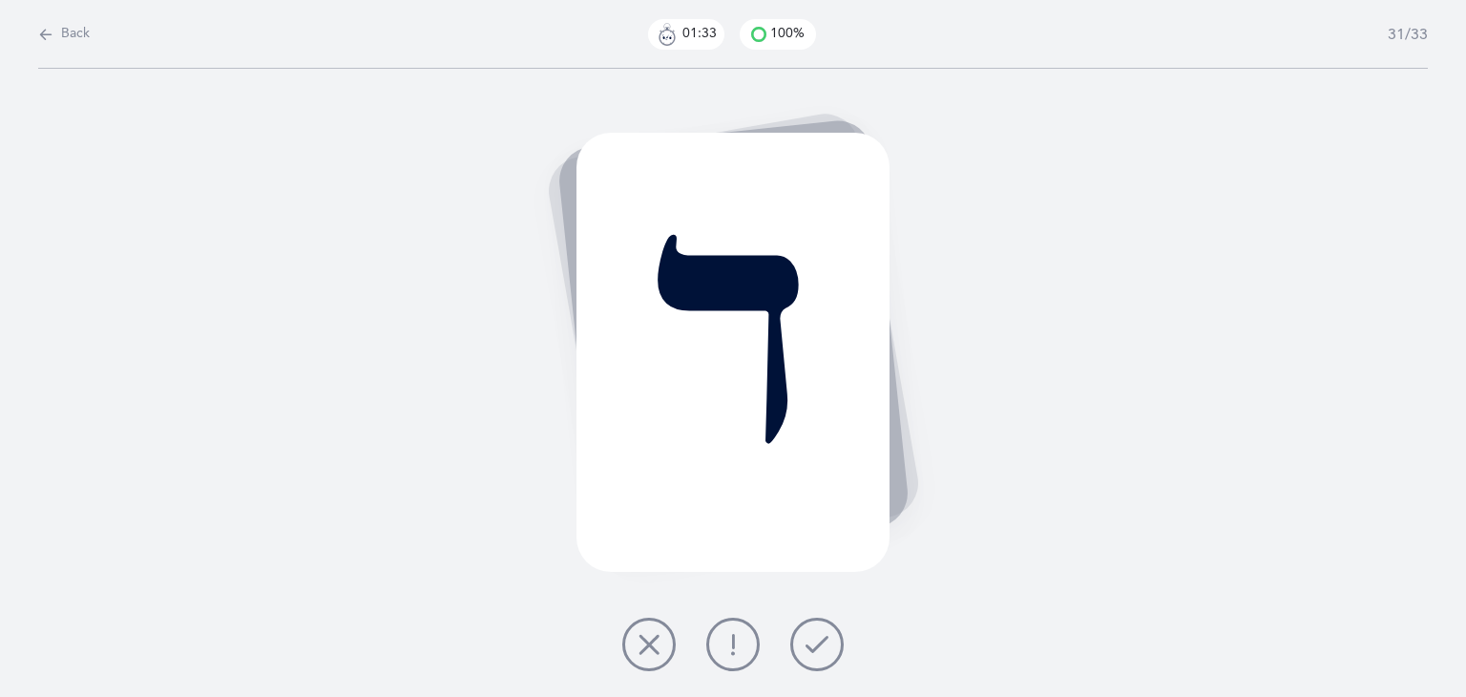
click at [820, 642] on icon at bounding box center [816, 644] width 23 height 23
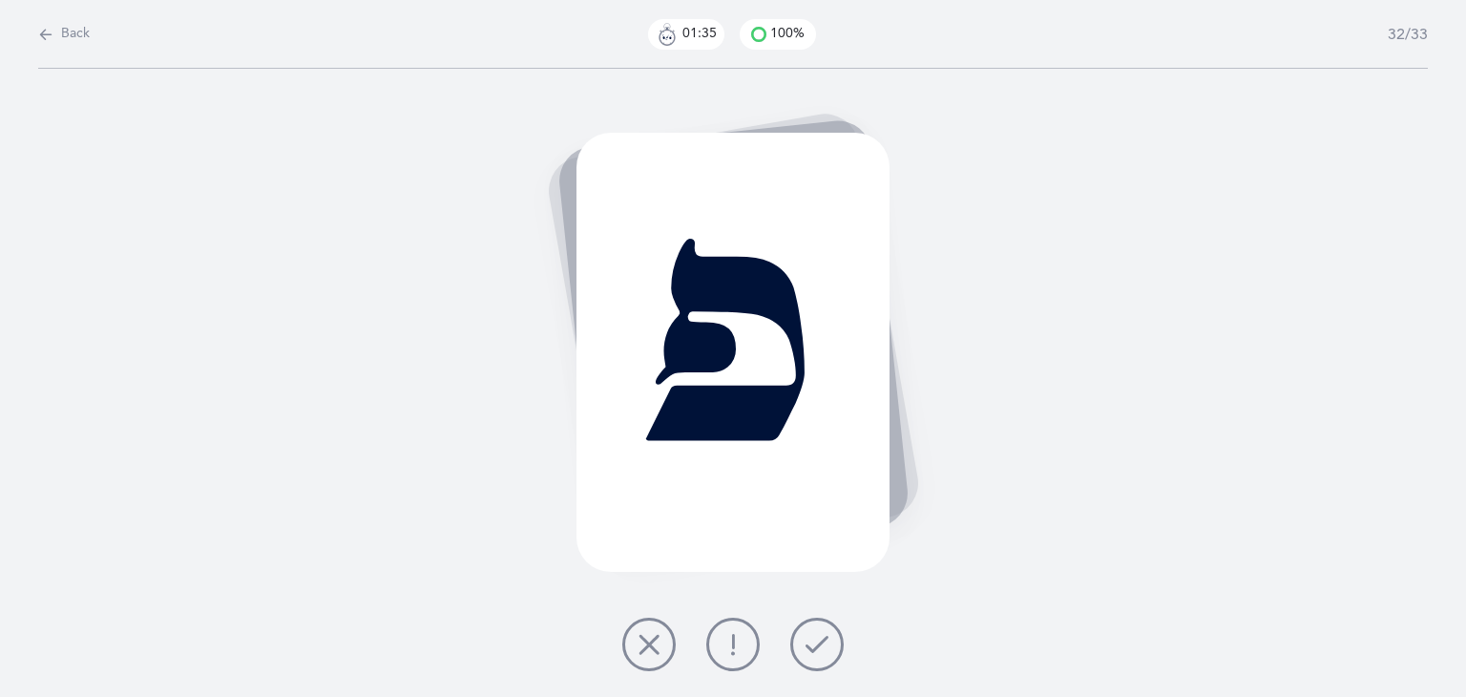
click at [820, 642] on icon at bounding box center [816, 644] width 23 height 23
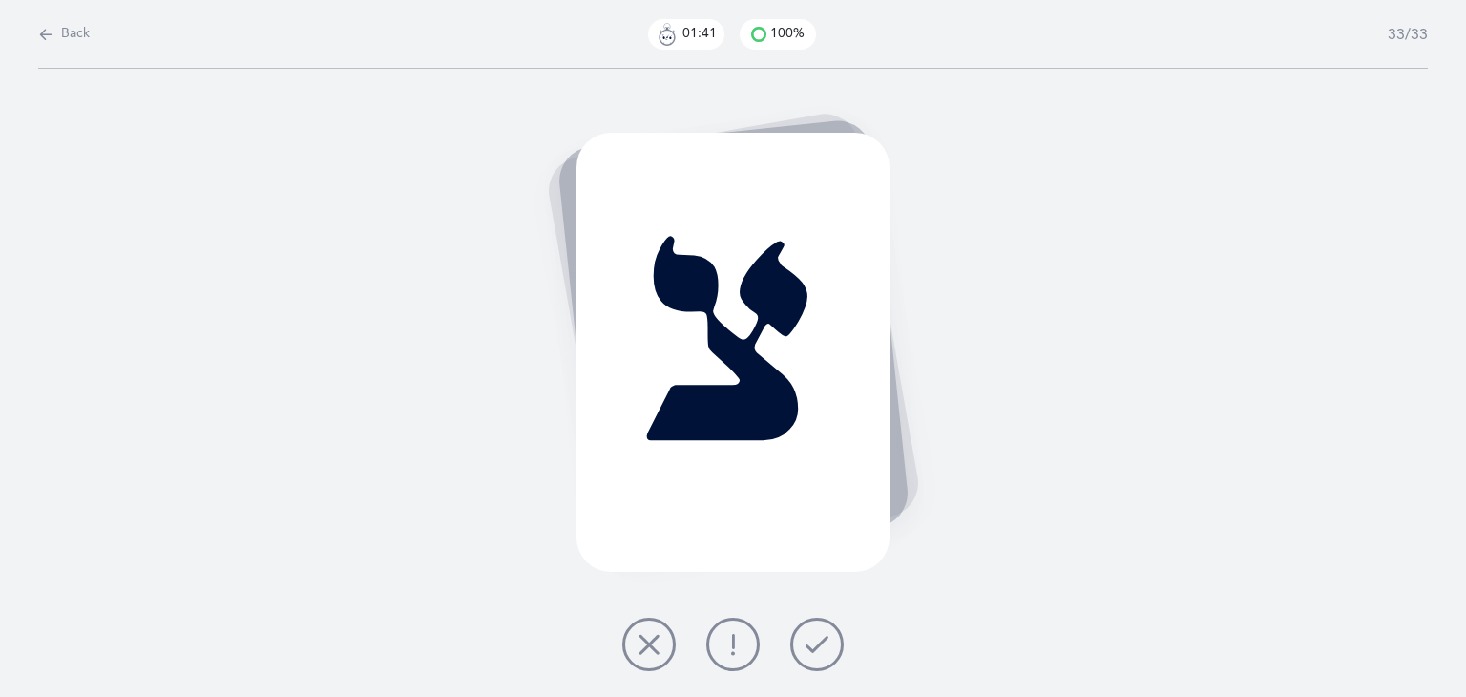
click at [820, 642] on icon at bounding box center [816, 644] width 23 height 23
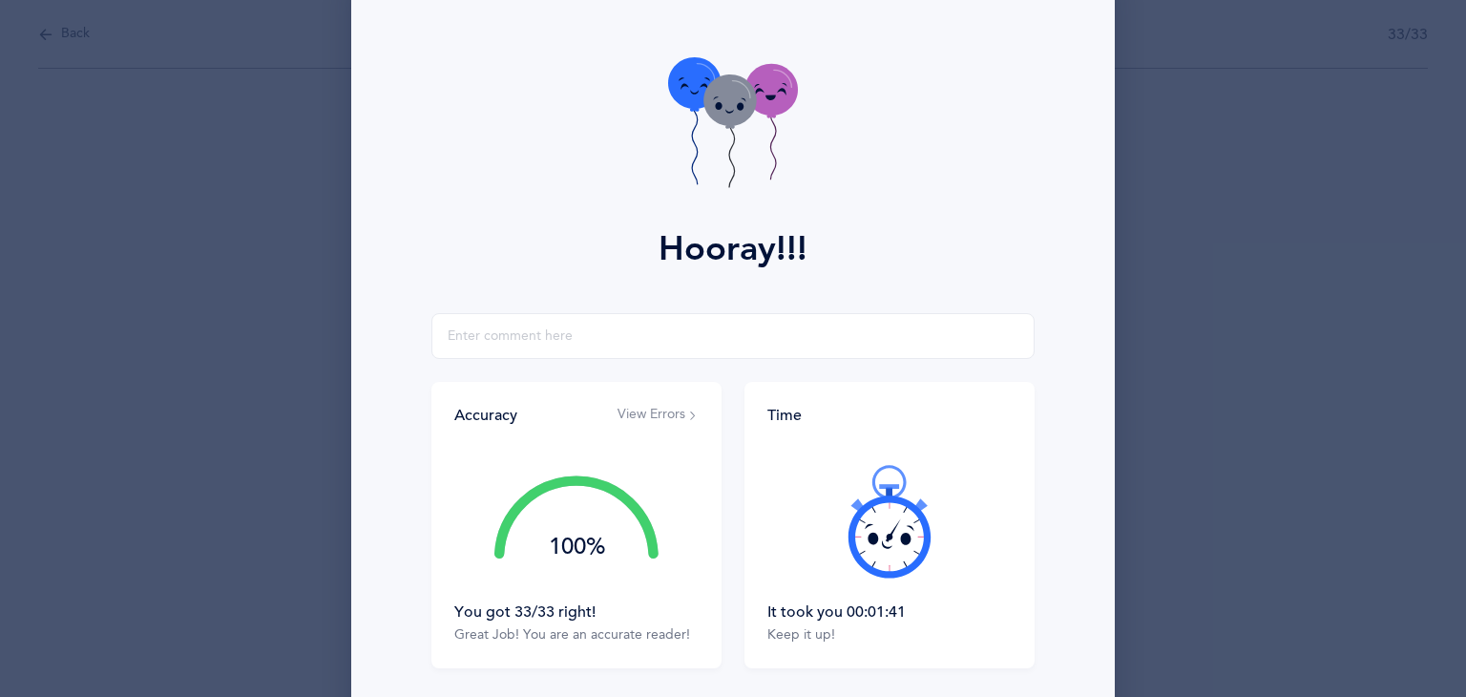
scroll to position [72, 0]
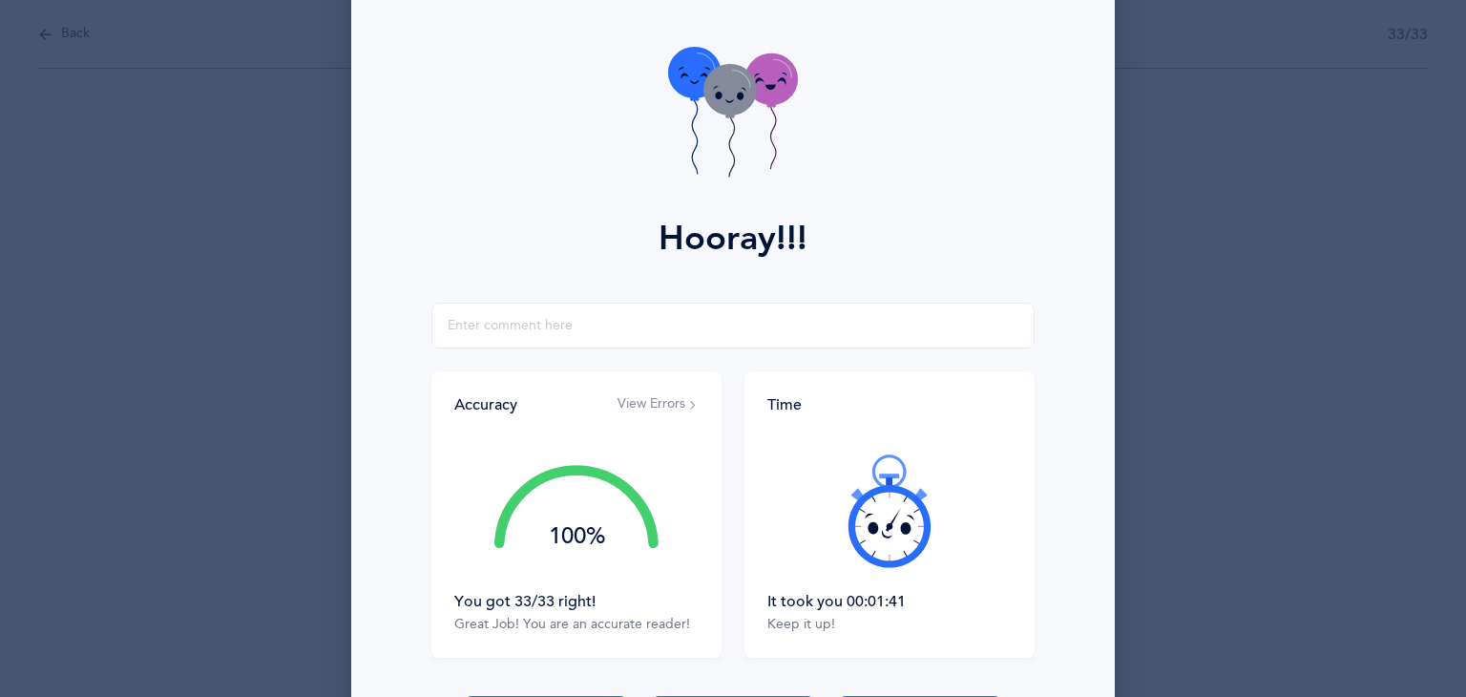
click at [729, 95] on icon at bounding box center [729, 90] width 52 height 52
click at [692, 70] on icon at bounding box center [694, 73] width 52 height 52
click at [768, 75] on icon at bounding box center [771, 79] width 52 height 52
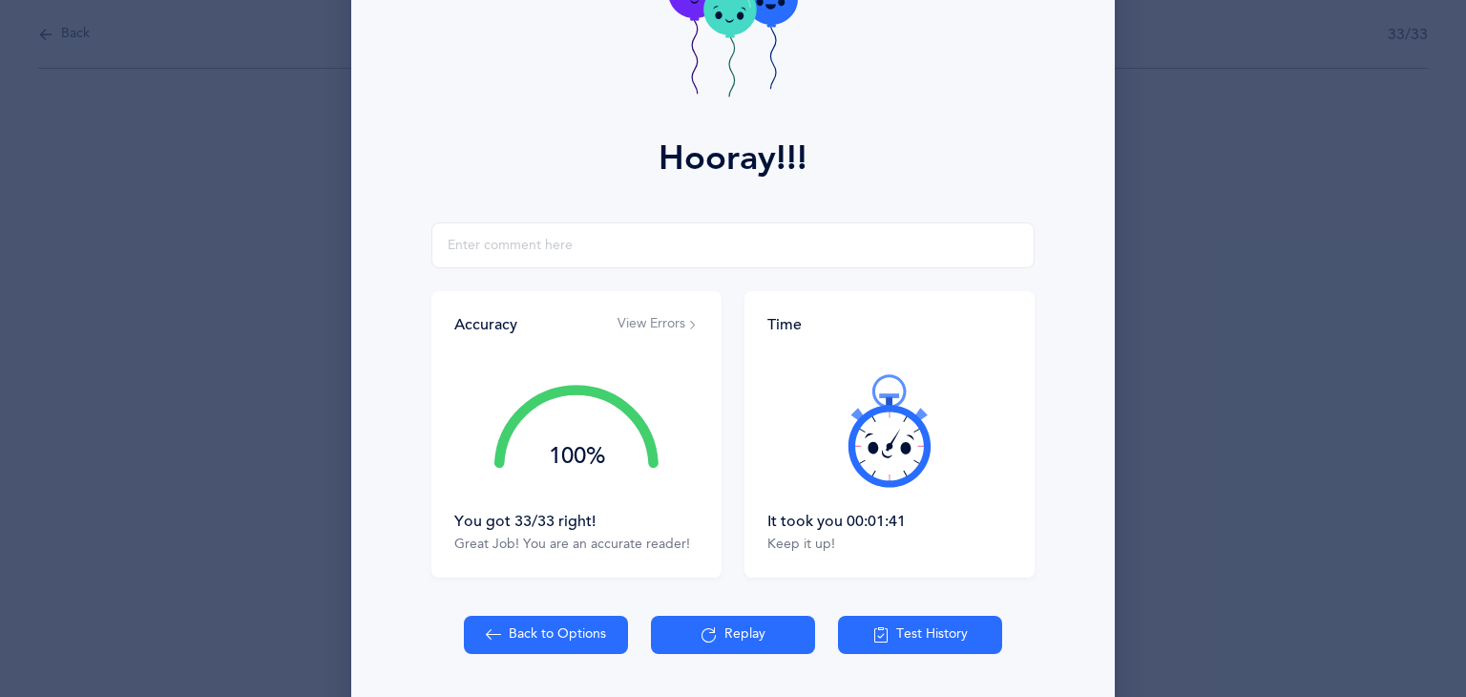
scroll to position [212, 0]
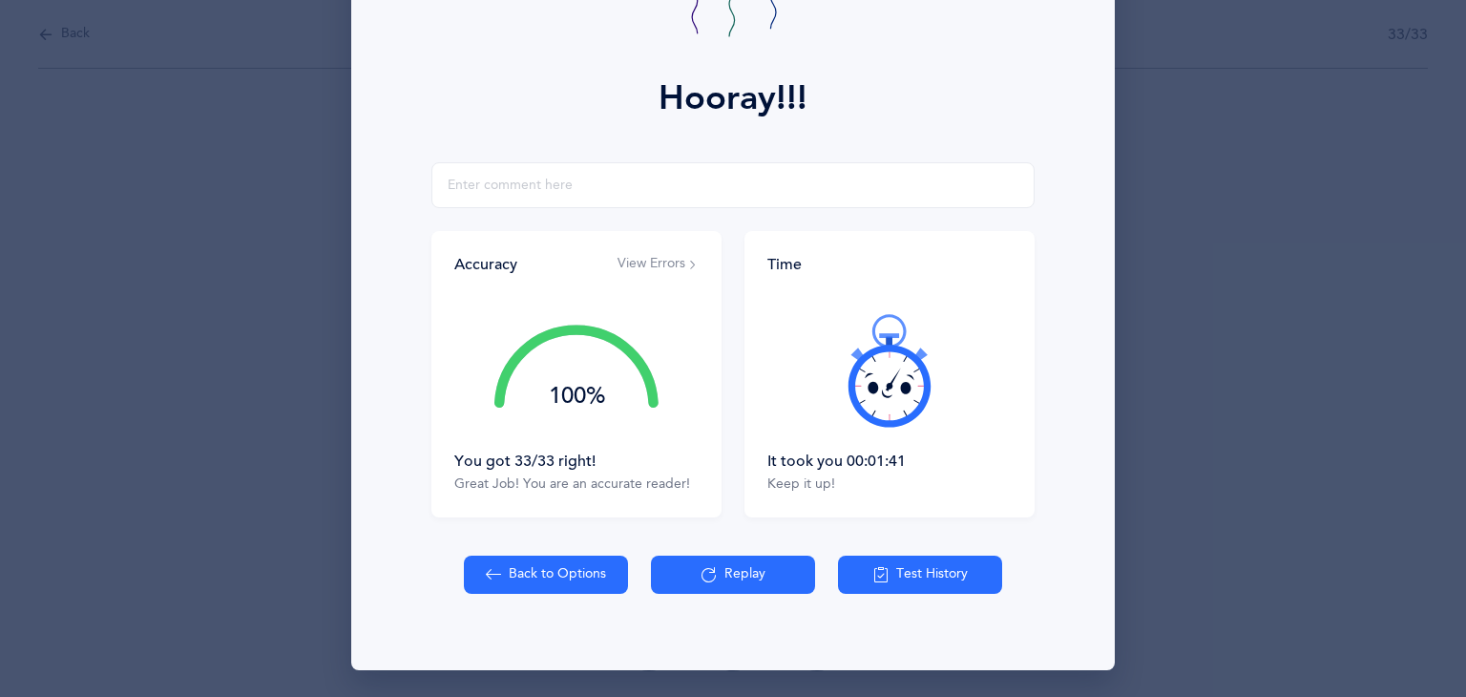
click at [920, 579] on button "Test History" at bounding box center [920, 574] width 164 height 38
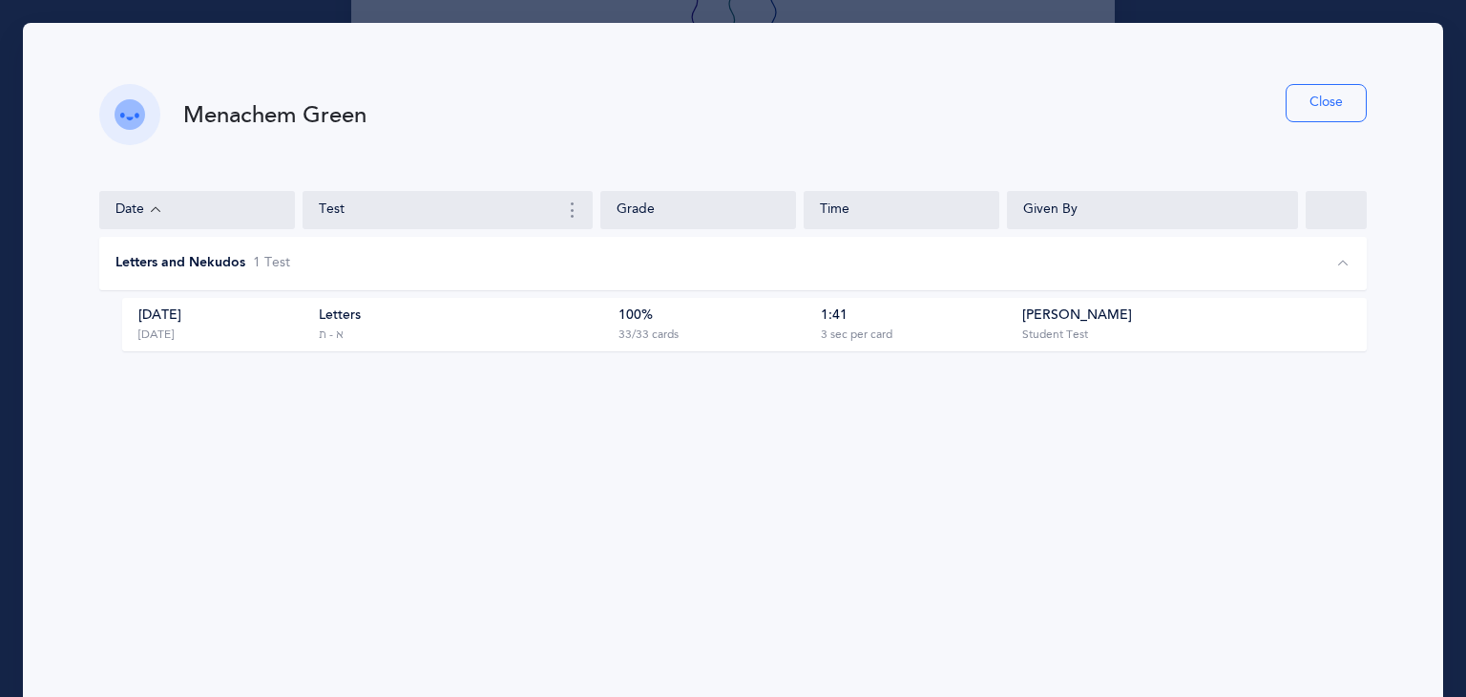
click at [480, 333] on div "Letters א - ת" at bounding box center [461, 324] width 285 height 36
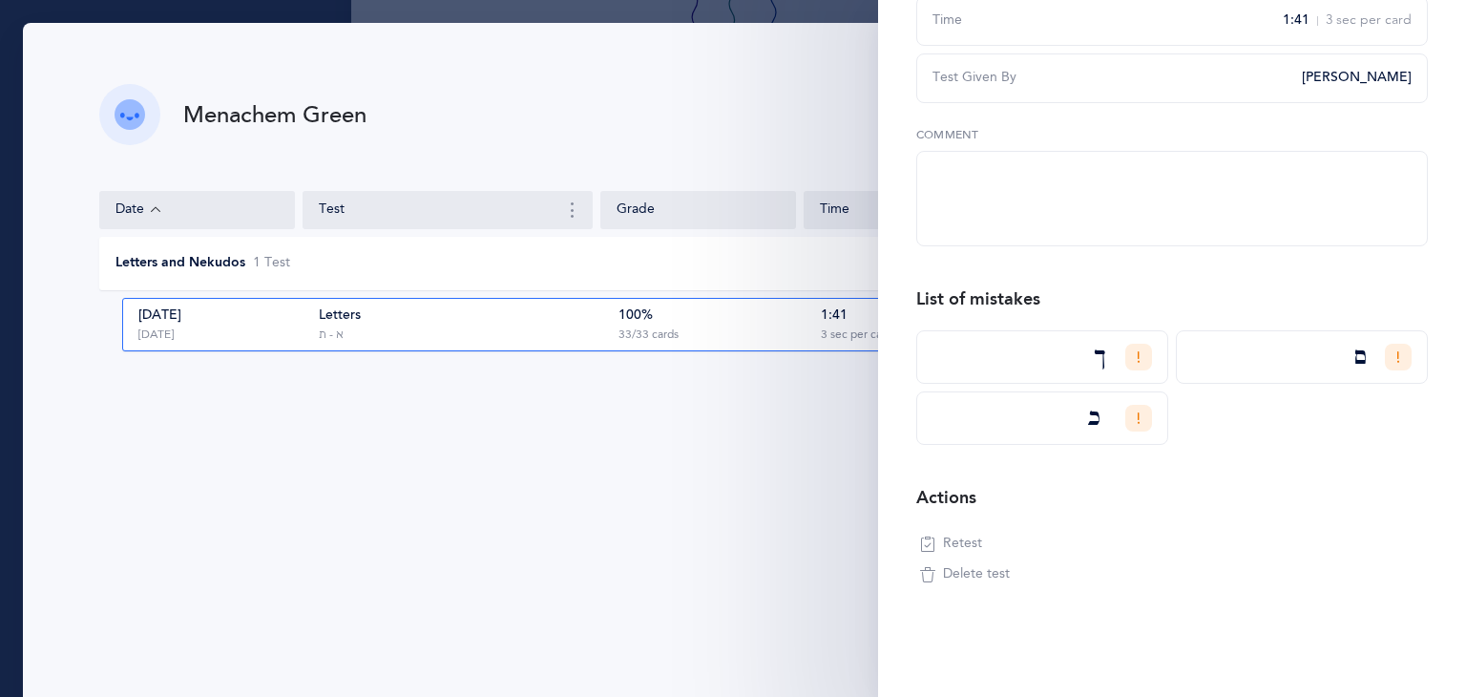
scroll to position [263, 0]
